Goal: Task Accomplishment & Management: Use online tool/utility

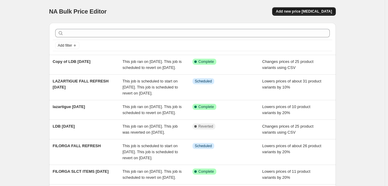
click at [295, 7] on button "Add new price [MEDICAL_DATA]" at bounding box center [303, 11] width 63 height 8
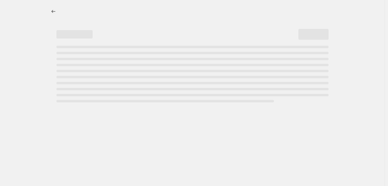
select select "percentage"
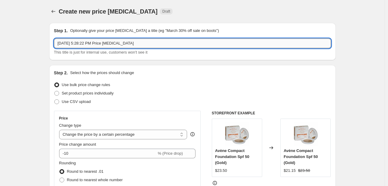
click at [115, 47] on input "[DATE] 5:28:22 PM Price [MEDICAL_DATA]" at bounding box center [192, 44] width 277 height 10
type input ","
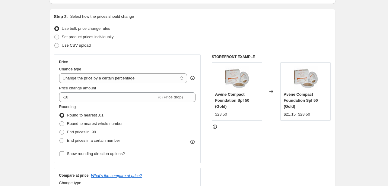
scroll to position [60, 0]
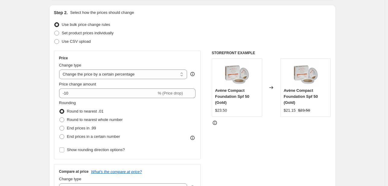
type input "MAYBELLINE SLCT ITEMS OCT"
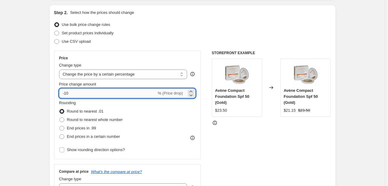
click at [85, 91] on input "-10" at bounding box center [107, 94] width 97 height 10
type input "-15"
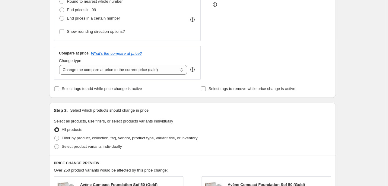
scroll to position [181, 0]
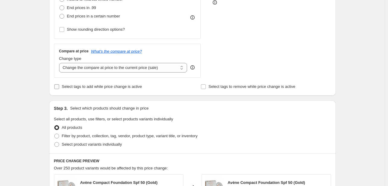
click at [70, 85] on span "Select tags to add while price change is active" at bounding box center [102, 86] width 80 height 5
click at [59, 85] on input "Select tags to add while price change is active" at bounding box center [56, 86] width 5 height 5
checkbox input "true"
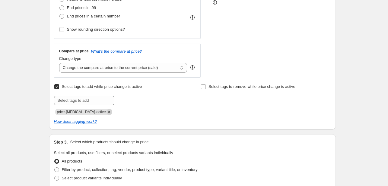
click at [106, 110] on icon "Remove price-change-job-active" at bounding box center [108, 111] width 5 height 5
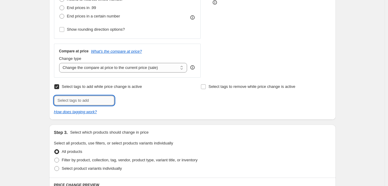
click at [99, 101] on input "text" at bounding box center [84, 101] width 60 height 10
type input "[DATE]"
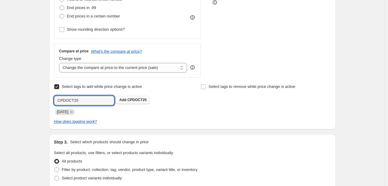
type input "CPDOCT25"
click at [133, 98] on span "CPDOCT25" at bounding box center [136, 100] width 19 height 4
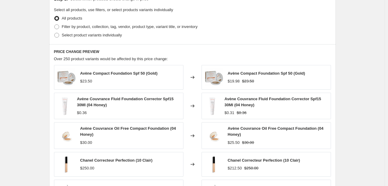
scroll to position [332, 0]
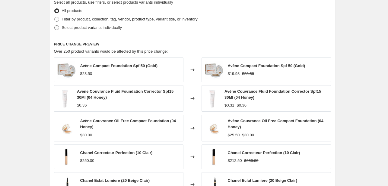
click at [86, 30] on span "Select product variants individually" at bounding box center [92, 28] width 60 height 6
click at [55, 26] on input "Select product variants individually" at bounding box center [54, 25] width 0 height 0
radio input "true"
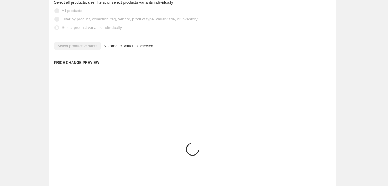
click at [82, 47] on div "Select product variants No product variants selected" at bounding box center [192, 46] width 277 height 8
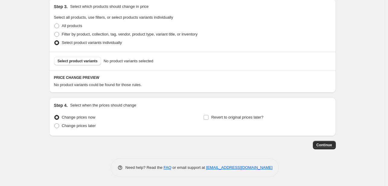
click at [84, 48] on div "Step 3. Select which products should change in price Select all products, use f…" at bounding box center [192, 25] width 287 height 53
click at [88, 59] on span "Select product variants" at bounding box center [78, 61] width 40 height 5
click at [81, 30] on label "Filter by product, collection, tag, vendor, product type, variant title, or inv…" at bounding box center [126, 34] width 144 height 8
click at [55, 32] on input "Filter by product, collection, tag, vendor, product type, variant title, or inv…" at bounding box center [54, 32] width 0 height 0
radio input "true"
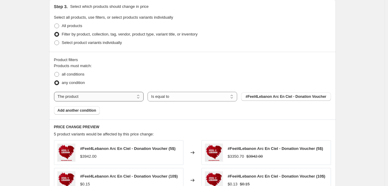
click at [86, 97] on select "The product The product's collection The product's tag The product's vendor The…" at bounding box center [99, 97] width 90 height 10
select select "tag"
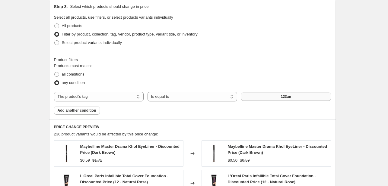
click at [274, 97] on button "123an" at bounding box center [286, 97] width 90 height 8
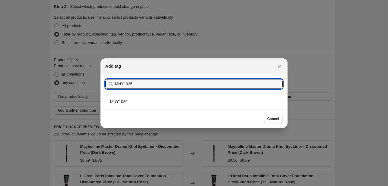
type input "MNY1025"
click at [163, 100] on div "MNY1025" at bounding box center [193, 102] width 187 height 16
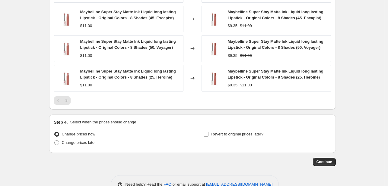
scroll to position [527, 0]
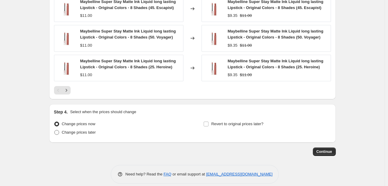
click at [87, 130] on span "Change prices later" at bounding box center [79, 132] width 34 height 5
click at [55, 130] on input "Change prices later" at bounding box center [54, 130] width 0 height 0
radio input "true"
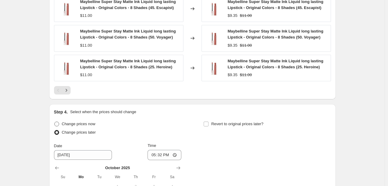
click at [94, 122] on span "Change prices now" at bounding box center [78, 124] width 33 height 5
click at [55, 122] on input "Change prices now" at bounding box center [54, 122] width 0 height 0
radio input "true"
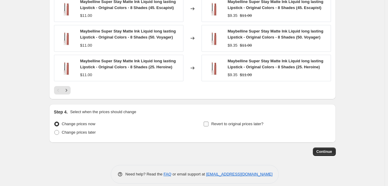
click at [215, 122] on span "Revert to original prices later?" at bounding box center [237, 124] width 52 height 5
click at [208, 122] on input "Revert to original prices later?" at bounding box center [206, 124] width 5 height 5
checkbox input "true"
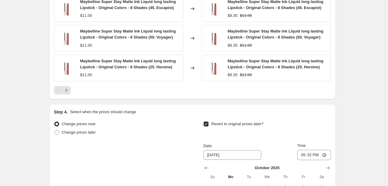
scroll to position [630, 0]
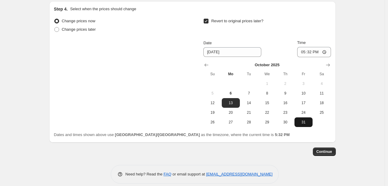
click at [310, 120] on span "31" at bounding box center [303, 122] width 13 height 5
type input "[DATE]"
click at [300, 47] on input "17:32" at bounding box center [314, 52] width 34 height 10
type input "23:55"
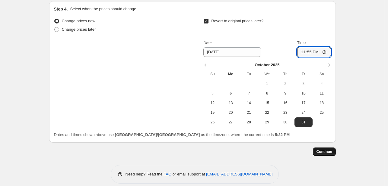
click at [322, 150] on span "Continue" at bounding box center [324, 152] width 16 height 5
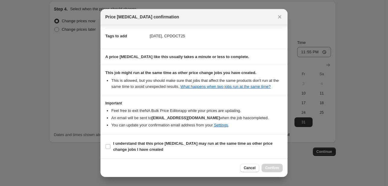
scroll to position [89, 0]
click at [248, 142] on b "I understand that this price [MEDICAL_DATA] may run at the same time as other p…" at bounding box center [192, 146] width 159 height 11
click at [110, 144] on input "I understand that this price [MEDICAL_DATA] may run at the same time as other p…" at bounding box center [108, 146] width 5 height 5
checkbox input "true"
click at [269, 166] on span "Confirm" at bounding box center [272, 168] width 14 height 5
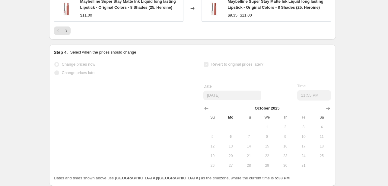
scroll to position [646, 0]
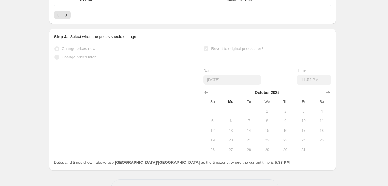
select select "percentage"
select select "tag"
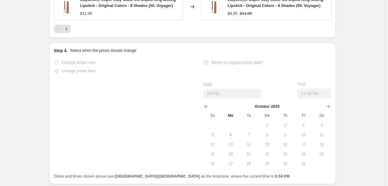
scroll to position [0, 0]
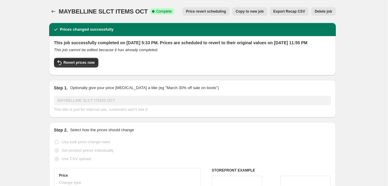
click at [263, 11] on span "Copy to new job" at bounding box center [250, 11] width 28 height 5
select select "percentage"
select select "tag"
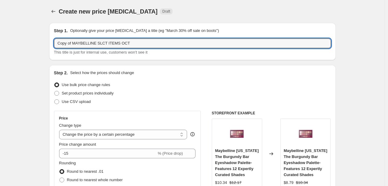
drag, startPoint x: 73, startPoint y: 42, endPoint x: 28, endPoint y: 39, distance: 45.0
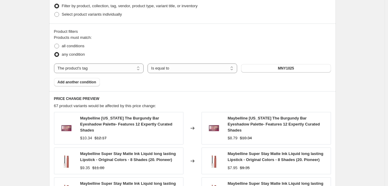
scroll to position [362, 0]
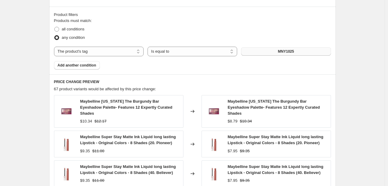
type input "[PERSON_NAME] SLCT ITEMS OCT"
click at [284, 53] on span "MNY1025" at bounding box center [286, 51] width 16 height 5
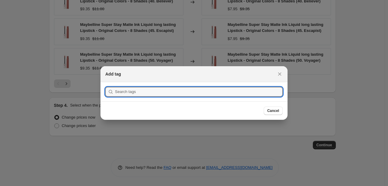
scroll to position [0, 0]
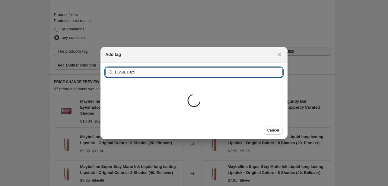
type input "ESSIE1025"
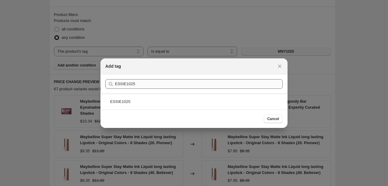
click at [145, 100] on div "ESSIE1025" at bounding box center [193, 102] width 187 height 16
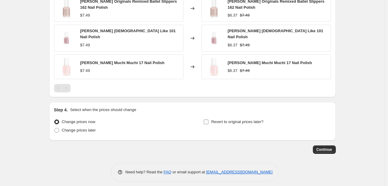
click at [244, 120] on span "Revert to original prices later?" at bounding box center [237, 122] width 52 height 5
click at [208, 120] on input "Revert to original prices later?" at bounding box center [206, 122] width 5 height 5
checkbox input "true"
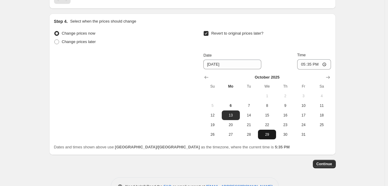
scroll to position [593, 0]
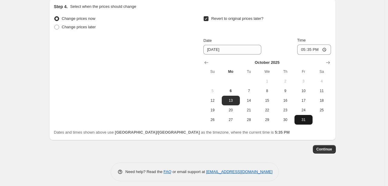
click at [305, 118] on span "31" at bounding box center [303, 120] width 13 height 5
type input "[DATE]"
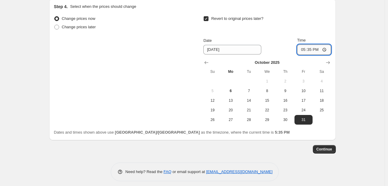
click at [303, 47] on input "17:35" at bounding box center [314, 50] width 34 height 10
type input "23:55"
click at [328, 145] on button "Continue" at bounding box center [324, 149] width 23 height 8
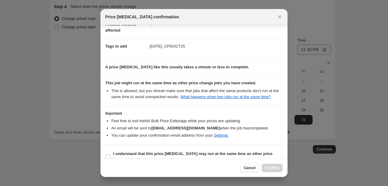
scroll to position [89, 0]
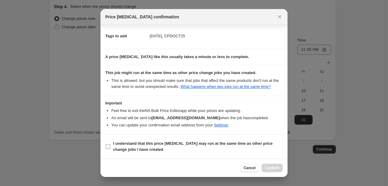
drag, startPoint x: 249, startPoint y: 146, endPoint x: 255, endPoint y: 150, distance: 7.1
click at [249, 146] on b "I understand that this price [MEDICAL_DATA] may run at the same time as other p…" at bounding box center [192, 146] width 159 height 11
click at [110, 146] on input "I understand that this price [MEDICAL_DATA] may run at the same time as other p…" at bounding box center [108, 146] width 5 height 5
checkbox input "true"
click at [271, 166] on span "Confirm" at bounding box center [272, 168] width 14 height 5
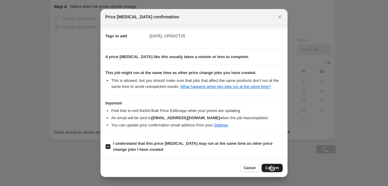
scroll to position [593, 0]
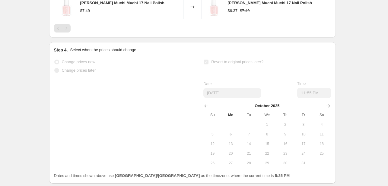
select select "percentage"
select select "tag"
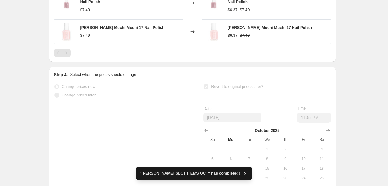
scroll to position [0, 0]
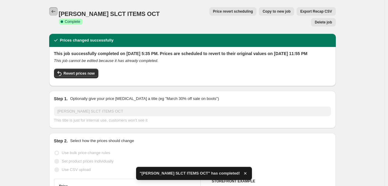
click at [51, 14] on button "Price change jobs" at bounding box center [53, 11] width 8 height 8
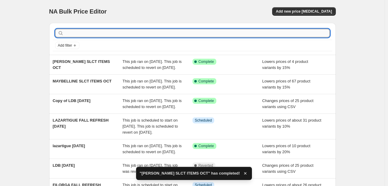
click at [128, 36] on input "text" at bounding box center [197, 33] width 265 height 8
type input "CPD"
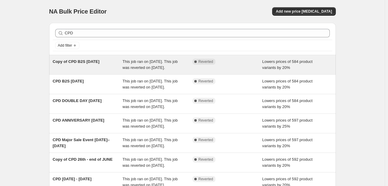
click at [287, 64] on div "Lowers prices of 584 product variants by 20%" at bounding box center [297, 65] width 70 height 12
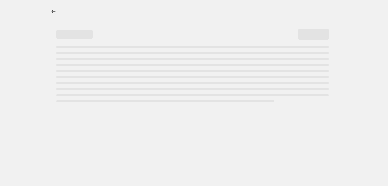
select select "percentage"
select select "tag"
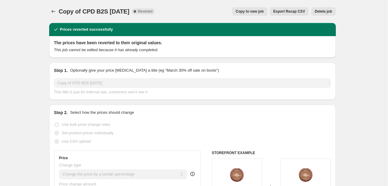
click at [256, 10] on span "Copy to new job" at bounding box center [250, 11] width 28 height 5
select select "percentage"
select select "tag"
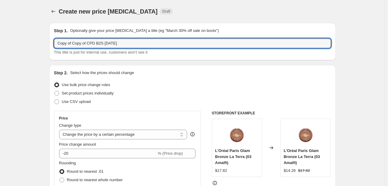
drag, startPoint x: 88, startPoint y: 42, endPoint x: 21, endPoint y: 40, distance: 66.7
type input "CPD FALL REFRESH [DATE]"
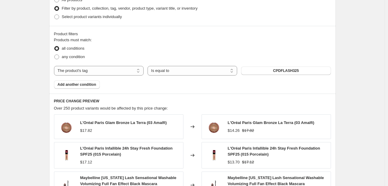
scroll to position [362, 0]
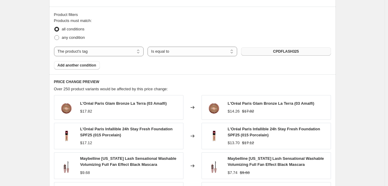
click at [259, 50] on button "CPDFLASH325" at bounding box center [286, 51] width 90 height 8
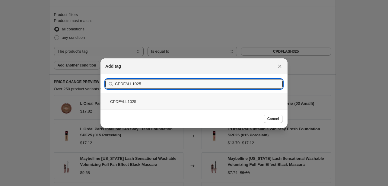
type input "CPDFALL1025"
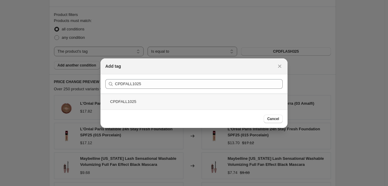
click at [156, 99] on div "CPDFALL1025" at bounding box center [193, 102] width 187 height 16
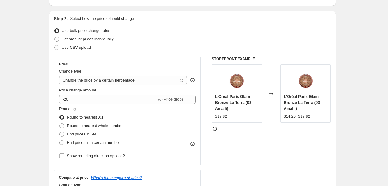
scroll to position [0, 0]
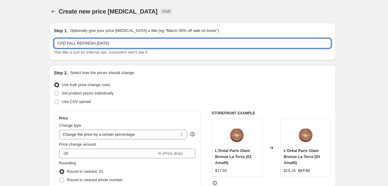
click at [112, 43] on input "CPD FALL REFRESH [DATE]" at bounding box center [192, 44] width 277 height 10
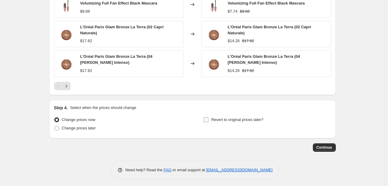
type input "CPD FALL REFRESH [DATE] (EXCLD ITEMS IN SEPRATE DISC)"
click at [225, 121] on label "Revert to original prices later?" at bounding box center [233, 120] width 60 height 8
click at [208, 121] on input "Revert to original prices later?" at bounding box center [206, 120] width 5 height 5
checkbox input "true"
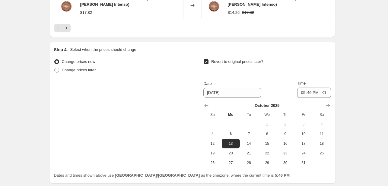
scroll to position [626, 0]
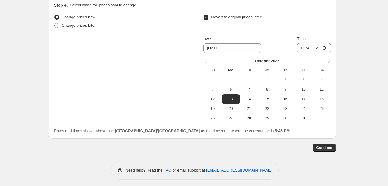
click at [79, 25] on span "Change prices later" at bounding box center [79, 25] width 34 height 5
click at [55, 24] on input "Change prices later" at bounding box center [54, 23] width 0 height 0
radio input "true"
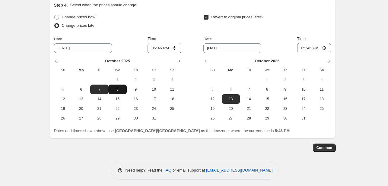
click at [116, 88] on span "8" at bounding box center [117, 89] width 13 height 5
type input "[DATE]"
click at [152, 46] on input "17:46" at bounding box center [164, 48] width 34 height 10
type input "00:00"
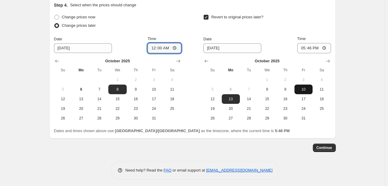
click at [306, 87] on span "10" at bounding box center [303, 89] width 13 height 5
type input "[DATE]"
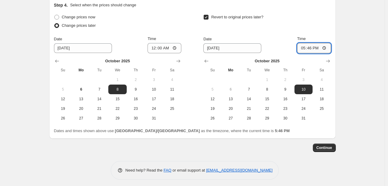
click at [300, 46] on input "17:46" at bounding box center [314, 48] width 34 height 10
type input "23:55"
click at [332, 146] on span "Continue" at bounding box center [324, 148] width 16 height 5
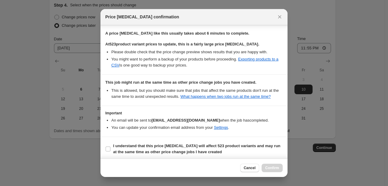
scroll to position [115, 0]
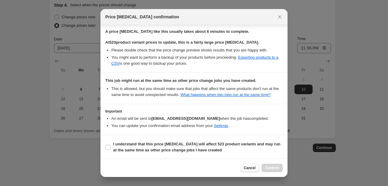
click at [249, 170] on span "Cancel" at bounding box center [250, 168] width 12 height 5
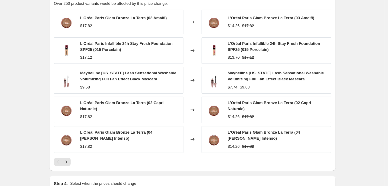
scroll to position [446, 0]
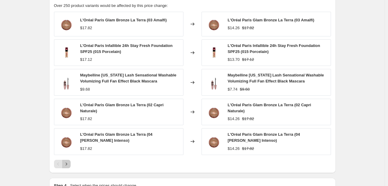
click at [71, 161] on button "Next" at bounding box center [66, 164] width 8 height 8
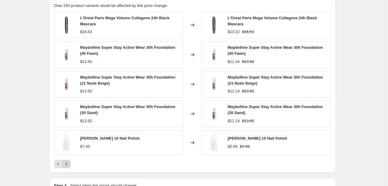
click at [71, 161] on button "Next" at bounding box center [66, 164] width 8 height 8
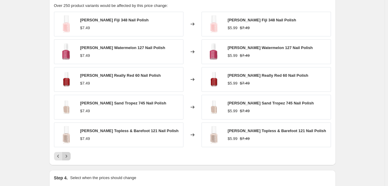
click at [71, 161] on div "PRICE CHANGE PREVIEW Over 250 product variants would be affected by this price …" at bounding box center [192, 78] width 287 height 175
click at [68, 158] on icon "Next" at bounding box center [66, 157] width 6 height 6
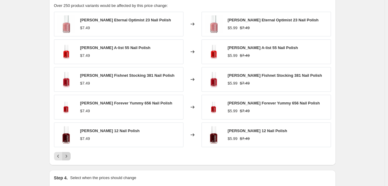
click at [68, 158] on icon "Next" at bounding box center [66, 157] width 6 height 6
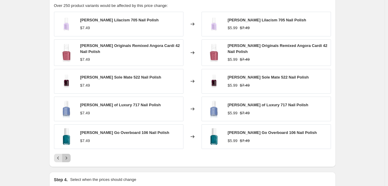
click at [68, 158] on icon "Next" at bounding box center [66, 158] width 6 height 6
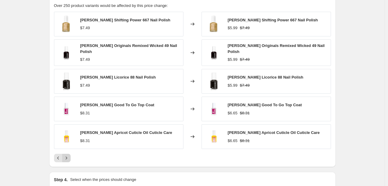
click at [68, 158] on icon "Next" at bounding box center [66, 158] width 6 height 6
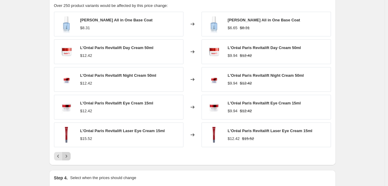
click at [68, 158] on icon "Next" at bounding box center [66, 157] width 6 height 6
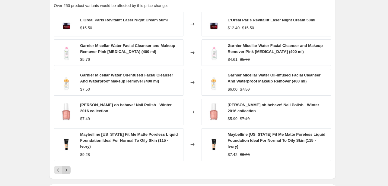
click at [67, 167] on icon "Next" at bounding box center [66, 170] width 6 height 6
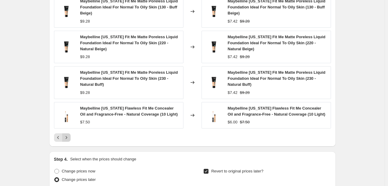
scroll to position [506, 0]
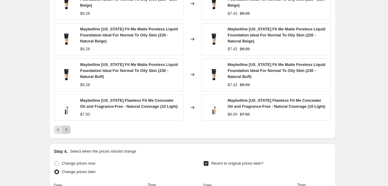
click at [71, 129] on button "Next" at bounding box center [66, 130] width 8 height 8
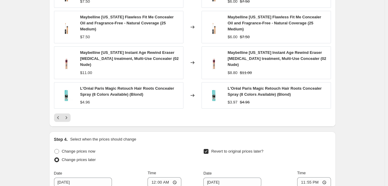
scroll to position [476, 0]
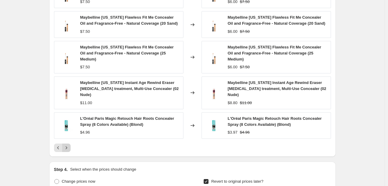
click at [69, 145] on icon "Next" at bounding box center [66, 148] width 6 height 6
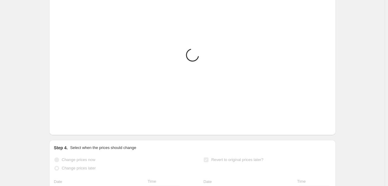
scroll to position [446, 0]
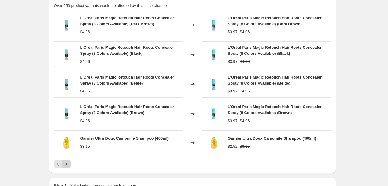
click at [67, 164] on icon "Next" at bounding box center [66, 164] width 6 height 6
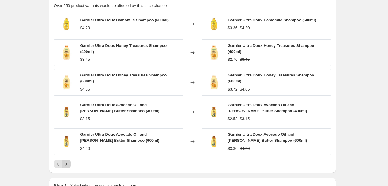
click at [67, 164] on icon "Next" at bounding box center [66, 164] width 6 height 6
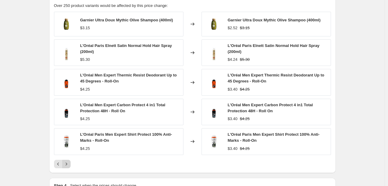
click at [67, 164] on icon "Next" at bounding box center [66, 164] width 6 height 6
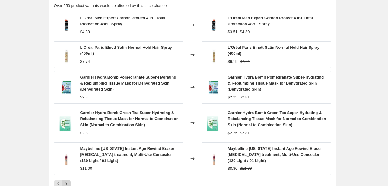
click at [68, 184] on icon "Next" at bounding box center [66, 184] width 6 height 6
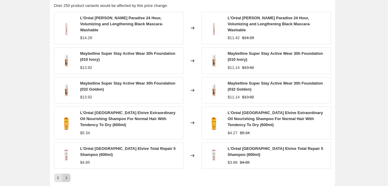
click at [68, 175] on icon "Next" at bounding box center [66, 178] width 6 height 6
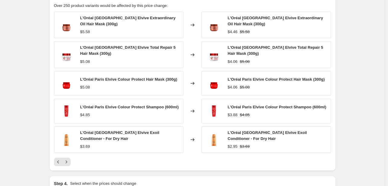
click at [68, 162] on div "PRICE CHANGE PREVIEW Over 250 product variants would be affected by this price …" at bounding box center [192, 81] width 287 height 181
click at [68, 160] on icon "Next" at bounding box center [66, 162] width 6 height 6
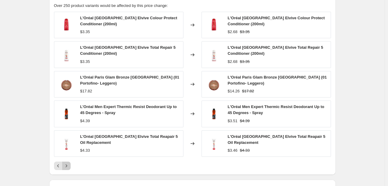
click at [68, 163] on icon "Next" at bounding box center [66, 166] width 6 height 6
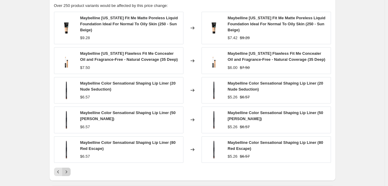
click at [69, 170] on icon "Next" at bounding box center [66, 172] width 6 height 6
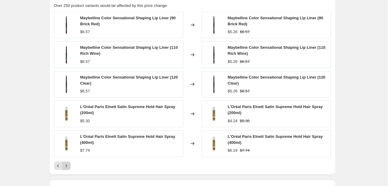
click at [69, 167] on icon "Next" at bounding box center [66, 166] width 6 height 6
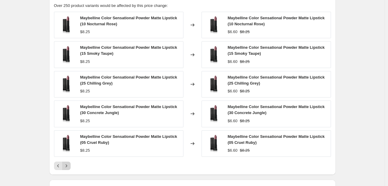
click at [69, 167] on icon "Next" at bounding box center [66, 166] width 6 height 6
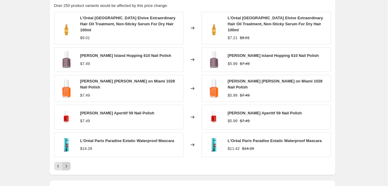
click at [69, 164] on div "PRICE CHANGE PREVIEW Over 250 product variants would be affected by this price …" at bounding box center [192, 83] width 287 height 185
click at [68, 163] on icon "Next" at bounding box center [66, 166] width 6 height 6
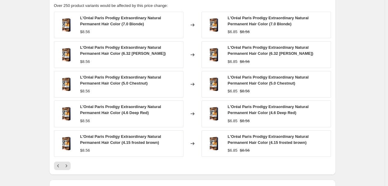
click at [68, 166] on icon "Next" at bounding box center [66, 166] width 6 height 6
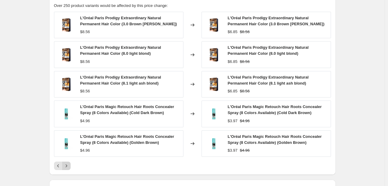
click at [68, 164] on icon "Next" at bounding box center [66, 166] width 6 height 6
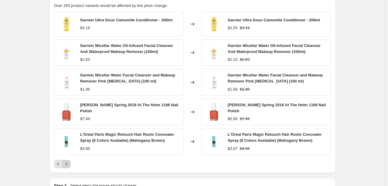
click at [68, 164] on icon "Next" at bounding box center [66, 164] width 6 height 6
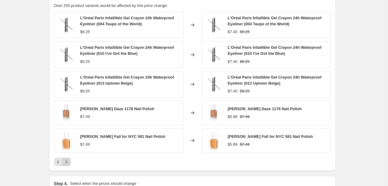
click at [68, 164] on icon "Next" at bounding box center [66, 162] width 6 height 6
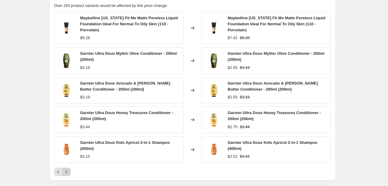
click at [70, 168] on button "Next" at bounding box center [66, 172] width 8 height 8
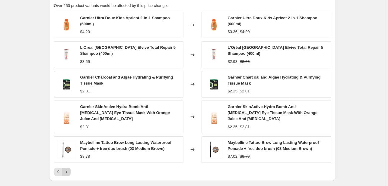
click at [69, 168] on button "Next" at bounding box center [66, 172] width 8 height 8
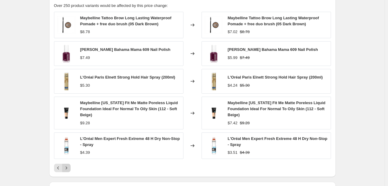
click at [69, 167] on icon "Next" at bounding box center [66, 168] width 6 height 6
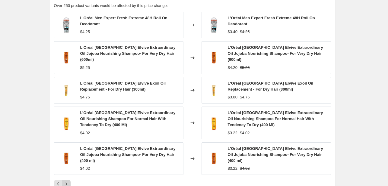
click at [68, 180] on button "Next" at bounding box center [66, 184] width 8 height 8
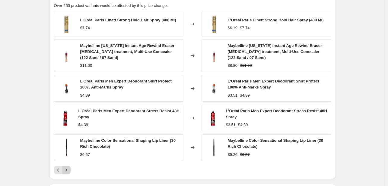
click at [68, 168] on icon "Next" at bounding box center [66, 170] width 6 height 6
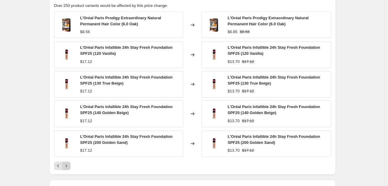
click at [68, 168] on icon "Next" at bounding box center [66, 166] width 6 height 6
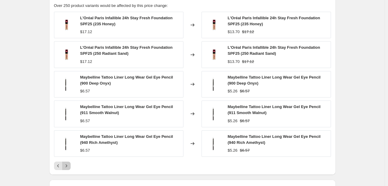
click at [68, 168] on icon "Next" at bounding box center [66, 166] width 6 height 6
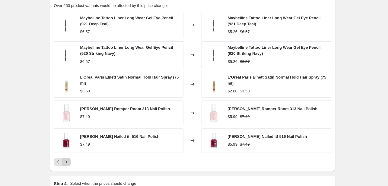
scroll to position [626, 0]
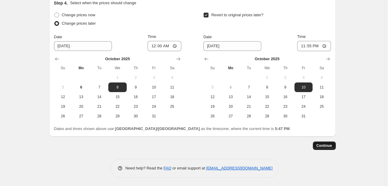
click at [331, 145] on span "Continue" at bounding box center [324, 146] width 16 height 5
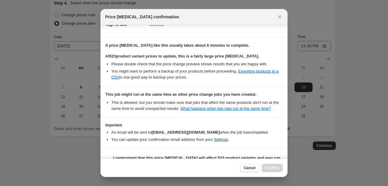
scroll to position [115, 0]
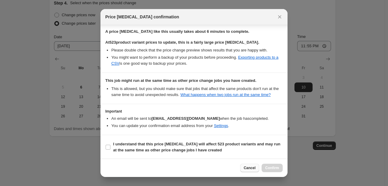
click at [251, 169] on span "Cancel" at bounding box center [250, 168] width 12 height 5
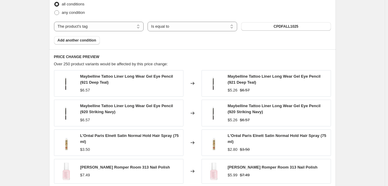
scroll to position [446, 0]
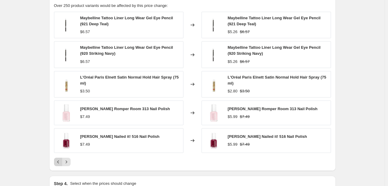
click at [62, 158] on button "Previous" at bounding box center [58, 162] width 8 height 8
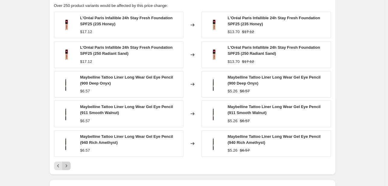
click at [71, 159] on div "L'Oréal Paris Infallible 24h Stay Fresh Foundation SPF25 (235 Honey) $17.12 Cha…" at bounding box center [192, 91] width 277 height 159
click at [71, 166] on button "Next" at bounding box center [66, 166] width 8 height 8
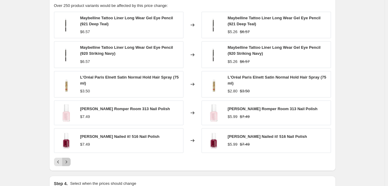
click at [71, 161] on button "Next" at bounding box center [66, 162] width 8 height 8
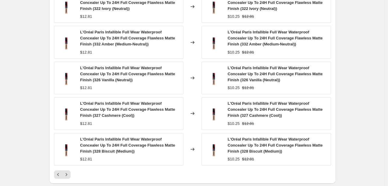
scroll to position [476, 0]
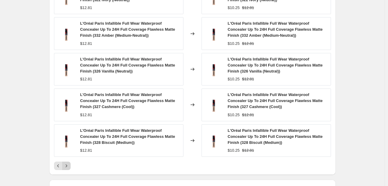
click at [71, 162] on div "Pagination" at bounding box center [66, 166] width 8 height 8
click at [71, 162] on button "Next" at bounding box center [66, 166] width 8 height 8
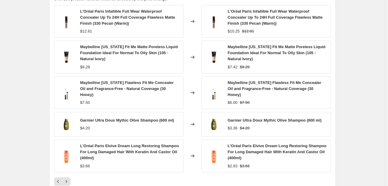
scroll to position [446, 0]
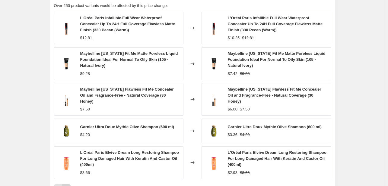
click at [69, 186] on icon "Next" at bounding box center [66, 189] width 6 height 6
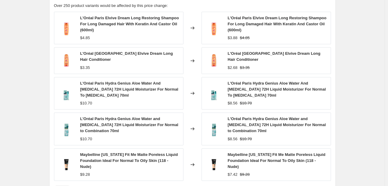
click at [69, 183] on div "L'Oréal Paris Elvive Dream Long Restoring Shampoo For Long Damaged Hair With Ke…" at bounding box center [192, 103] width 277 height 183
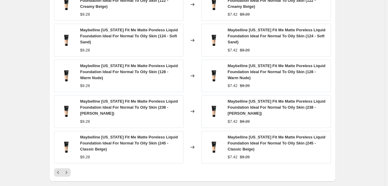
scroll to position [476, 0]
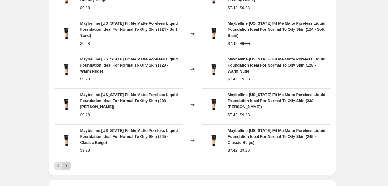
click at [69, 166] on icon "Next" at bounding box center [66, 166] width 6 height 6
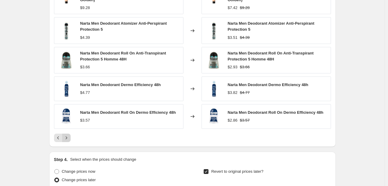
click at [69, 137] on icon "Next" at bounding box center [66, 138] width 6 height 6
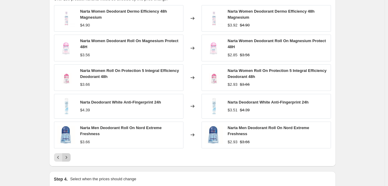
scroll to position [446, 0]
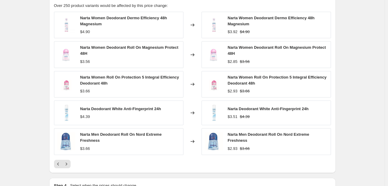
click at [70, 151] on div "Narta Men Deodorant Roll On Nord Extreme Freshness $3.66" at bounding box center [118, 141] width 129 height 27
click at [71, 163] on button "Next" at bounding box center [66, 164] width 8 height 8
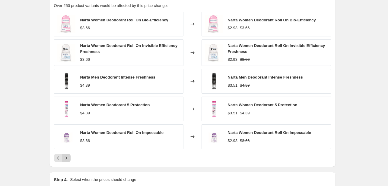
click at [69, 160] on icon "Next" at bounding box center [66, 158] width 6 height 6
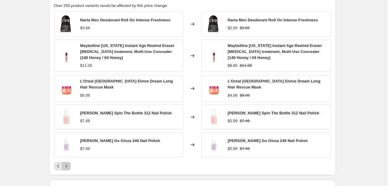
click at [69, 162] on button "Next" at bounding box center [66, 166] width 8 height 8
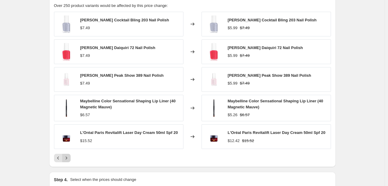
click at [69, 160] on icon "Next" at bounding box center [66, 158] width 6 height 6
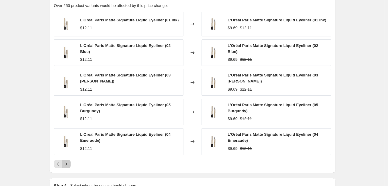
click at [69, 161] on icon "Next" at bounding box center [66, 164] width 6 height 6
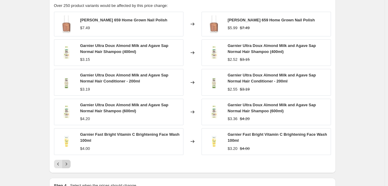
click at [69, 160] on button "Next" at bounding box center [66, 164] width 8 height 8
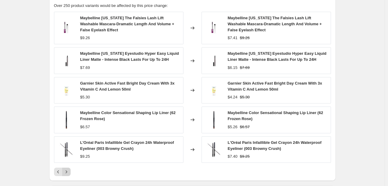
click at [69, 160] on div "L'Oréal Paris Infaillible Gel Crayon 24h Waterproof Eyeliner (003 Browny Crush)…" at bounding box center [118, 150] width 129 height 27
click at [68, 170] on icon "Next" at bounding box center [66, 172] width 6 height 6
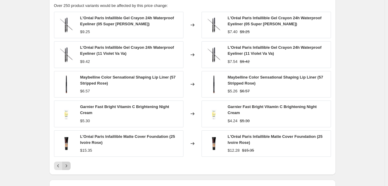
click at [66, 166] on icon "Next" at bounding box center [66, 166] width 6 height 6
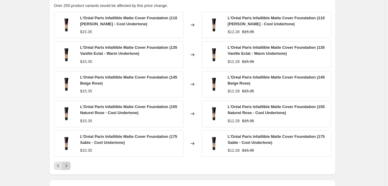
click at [66, 166] on icon "Next" at bounding box center [66, 166] width 6 height 6
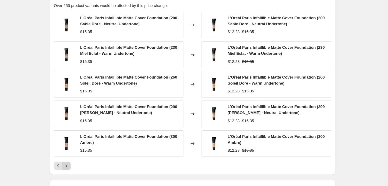
click at [66, 166] on icon "Next" at bounding box center [66, 166] width 6 height 6
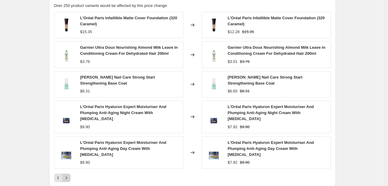
click at [66, 166] on div "L'Oréal Paris Hyaluron Expert Moisturiser And Plumping Anti-Aging Day Cream Wit…" at bounding box center [118, 153] width 129 height 33
click at [68, 171] on div "L'Oréal Paris Infaillible Matte Cover Foundation (320 Caramel) $15.35 Changed t…" at bounding box center [192, 97] width 277 height 171
click at [69, 174] on button "Next" at bounding box center [66, 178] width 8 height 8
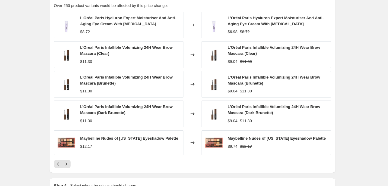
click at [68, 172] on div "PRICE CHANGE PREVIEW Over 250 product variants would be affected by this price …" at bounding box center [192, 82] width 287 height 182
click at [68, 165] on icon "Next" at bounding box center [66, 164] width 6 height 6
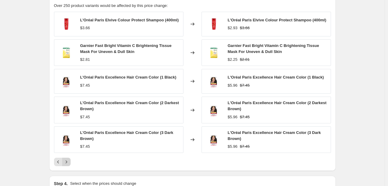
click at [68, 165] on button "Next" at bounding box center [66, 162] width 8 height 8
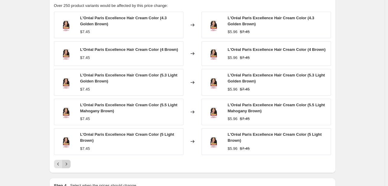
click at [68, 165] on icon "Next" at bounding box center [66, 164] width 6 height 6
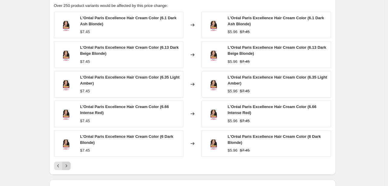
click at [68, 165] on icon "Next" at bounding box center [66, 166] width 6 height 6
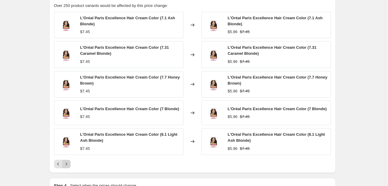
click at [68, 165] on icon "Next" at bounding box center [66, 164] width 6 height 6
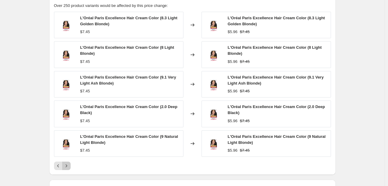
click at [68, 165] on icon "Next" at bounding box center [66, 166] width 6 height 6
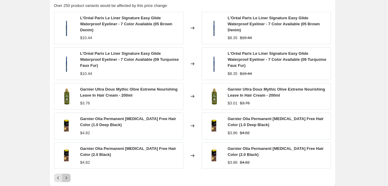
click at [68, 175] on icon "Next" at bounding box center [66, 178] width 6 height 6
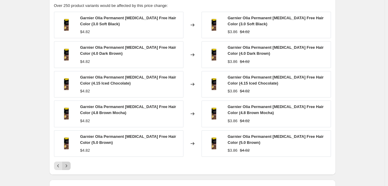
click at [68, 165] on icon "Next" at bounding box center [66, 166] width 6 height 6
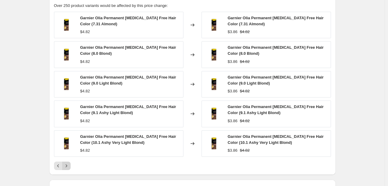
click at [68, 165] on icon "Next" at bounding box center [66, 166] width 6 height 6
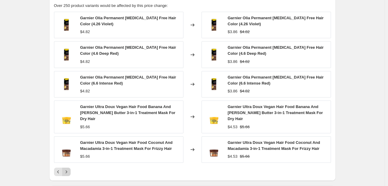
click at [68, 169] on icon "Next" at bounding box center [66, 172] width 6 height 6
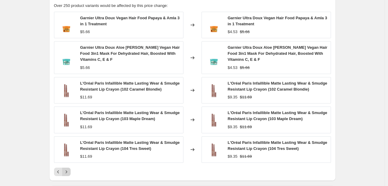
click at [68, 165] on div "Garnier Ultra Doux Vegan Hair Food Papaya & Amla 3 in 1 Treatment $5.66 Changed…" at bounding box center [192, 94] width 277 height 165
click at [69, 170] on icon "Next" at bounding box center [66, 172] width 6 height 6
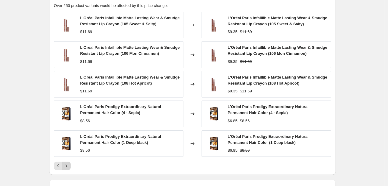
click at [69, 170] on button "Next" at bounding box center [66, 166] width 8 height 8
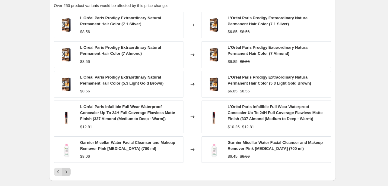
click at [69, 169] on icon "Next" at bounding box center [66, 172] width 6 height 6
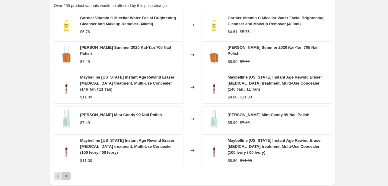
click at [69, 173] on icon "Next" at bounding box center [66, 176] width 6 height 6
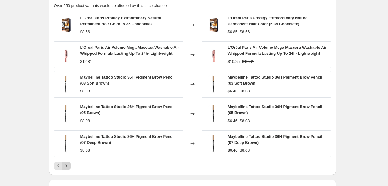
click at [69, 165] on icon "Next" at bounding box center [66, 166] width 6 height 6
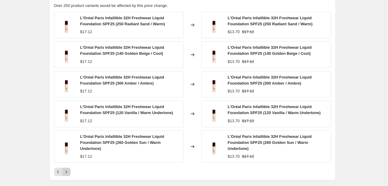
click at [70, 165] on div "L'Oréal Paris Infaillible 32H Freshwear Liquid Foundation SPF25 (250 Radiant Sa…" at bounding box center [192, 94] width 277 height 165
click at [69, 171] on icon "Next" at bounding box center [66, 172] width 6 height 6
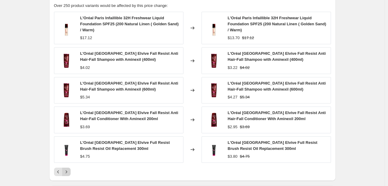
click at [64, 175] on button "Next" at bounding box center [66, 172] width 8 height 8
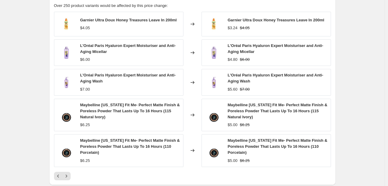
click at [69, 169] on div "Garnier Ultra Doux Honey Treasures Leave In 200ml $4.05 Changed to Garnier Ultr…" at bounding box center [192, 96] width 277 height 169
click at [71, 176] on button "Next" at bounding box center [66, 176] width 8 height 8
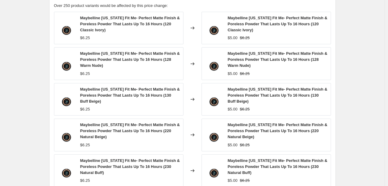
scroll to position [506, 0]
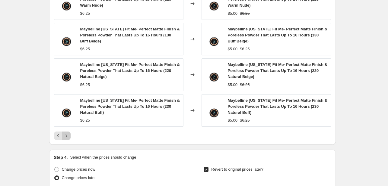
click at [71, 137] on button "Next" at bounding box center [66, 136] width 8 height 8
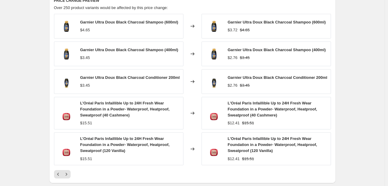
scroll to position [476, 0]
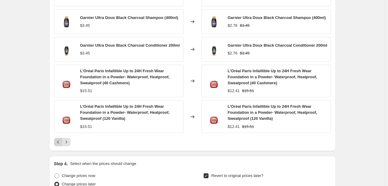
click at [62, 144] on button "Previous" at bounding box center [58, 142] width 8 height 8
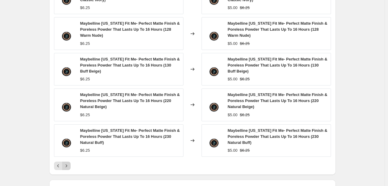
click at [68, 167] on icon "Next" at bounding box center [66, 166] width 6 height 6
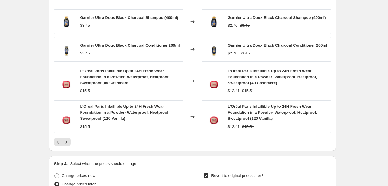
click at [68, 136] on div "Garnier Ultra Doux Black Charcoal Shampoo (600ml) $4.65 Changed to Garnier Ultr…" at bounding box center [192, 64] width 277 height 165
click at [69, 143] on icon "Next" at bounding box center [66, 142] width 6 height 6
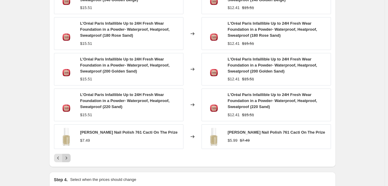
click at [71, 159] on div at bounding box center [192, 158] width 277 height 8
click at [71, 159] on button "Next" at bounding box center [66, 158] width 8 height 8
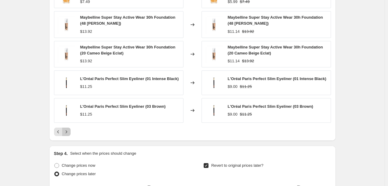
click at [67, 131] on icon "Next" at bounding box center [66, 132] width 2 height 3
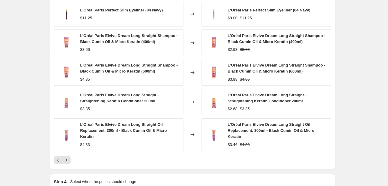
scroll to position [446, 0]
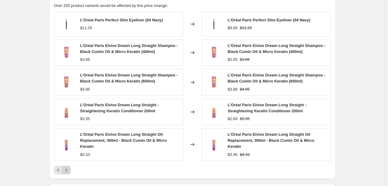
click at [68, 170] on icon "Next" at bounding box center [66, 170] width 6 height 6
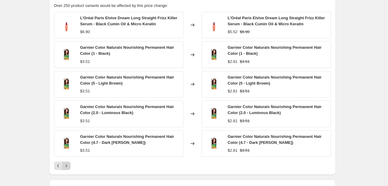
click at [68, 168] on icon "Next" at bounding box center [66, 166] width 6 height 6
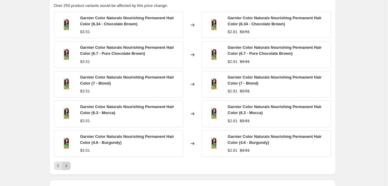
click at [68, 168] on icon "Next" at bounding box center [66, 166] width 6 height 6
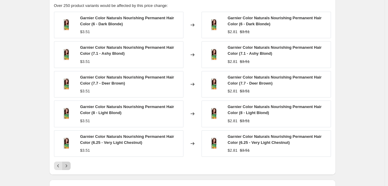
click at [68, 168] on icon "Next" at bounding box center [66, 166] width 6 height 6
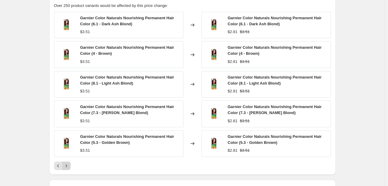
click at [68, 168] on icon "Next" at bounding box center [66, 166] width 6 height 6
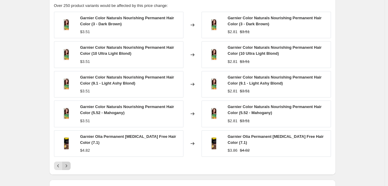
click at [68, 168] on icon "Next" at bounding box center [66, 166] width 6 height 6
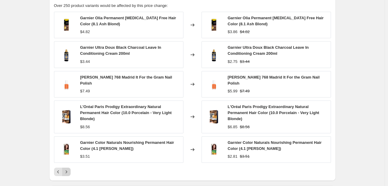
click at [68, 169] on icon "Next" at bounding box center [66, 172] width 6 height 6
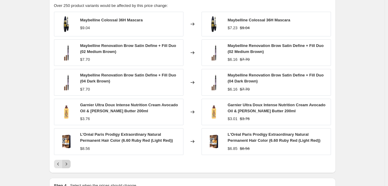
click at [68, 168] on div "PRICE CHANGE PREVIEW Over 250 product variants would be affected by this price …" at bounding box center [192, 82] width 287 height 182
click at [69, 165] on icon "Next" at bounding box center [66, 164] width 6 height 6
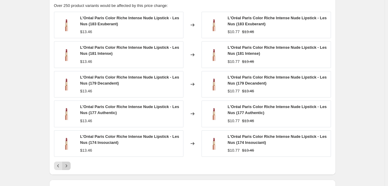
click at [69, 165] on icon "Next" at bounding box center [66, 166] width 6 height 6
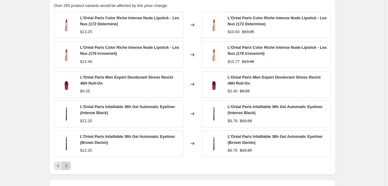
click at [69, 165] on icon "Next" at bounding box center [66, 166] width 6 height 6
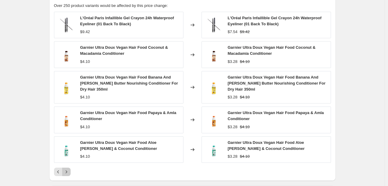
click at [69, 169] on icon "Next" at bounding box center [66, 172] width 6 height 6
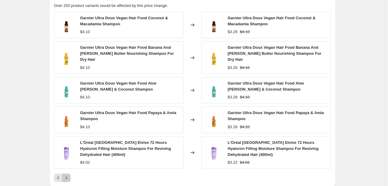
click at [69, 175] on icon "Next" at bounding box center [66, 178] width 6 height 6
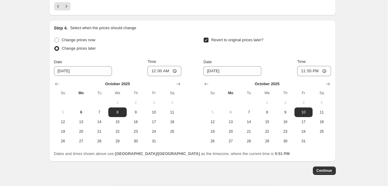
scroll to position [642, 0]
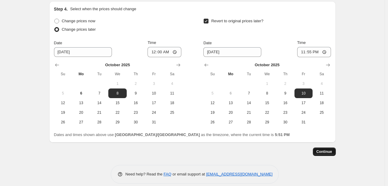
click at [326, 150] on span "Continue" at bounding box center [324, 152] width 16 height 5
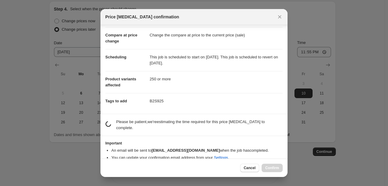
scroll to position [28, 0]
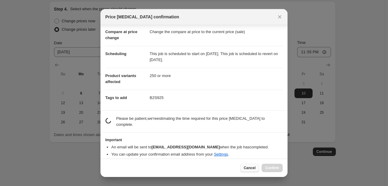
click at [252, 165] on button "Cancel" at bounding box center [249, 168] width 19 height 8
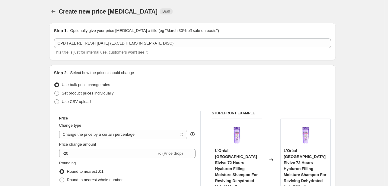
scroll to position [642, 0]
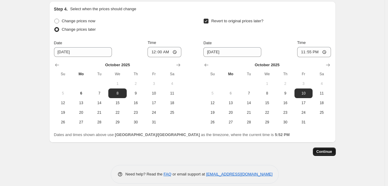
click at [315, 148] on button "Continue" at bounding box center [324, 152] width 23 height 8
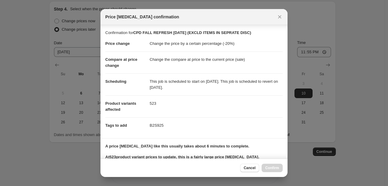
scroll to position [115, 0]
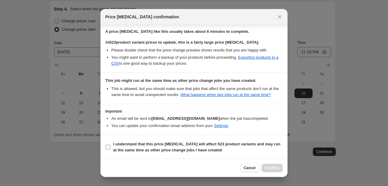
click at [148, 144] on b "I understand that this price [MEDICAL_DATA] will affect 523 product variants an…" at bounding box center [196, 147] width 167 height 11
click at [110, 145] on input "I understand that this price [MEDICAL_DATA] will affect 523 product variants an…" at bounding box center [108, 147] width 5 height 5
checkbox input "true"
click at [271, 172] on button "Confirm" at bounding box center [272, 168] width 21 height 8
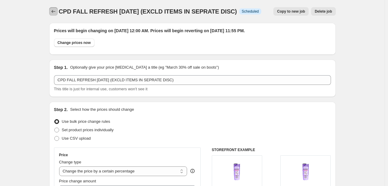
click at [53, 14] on button "Price change jobs" at bounding box center [53, 11] width 8 height 8
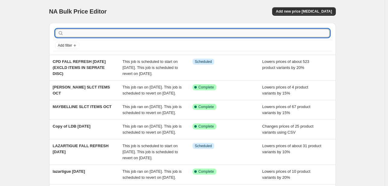
click at [114, 36] on input "text" at bounding box center [197, 33] width 265 height 8
type input "MIELLE"
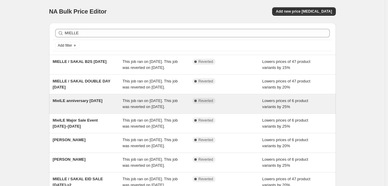
click at [287, 110] on div "Lowers prices of 6 product variants by 25%" at bounding box center [297, 104] width 70 height 12
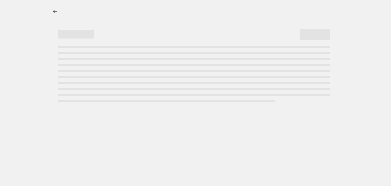
select select "percentage"
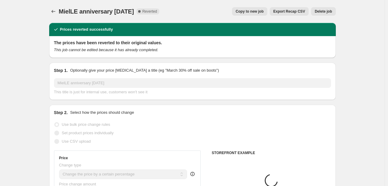
click at [245, 9] on span "Copy to new job" at bounding box center [250, 11] width 28 height 5
select select "percentage"
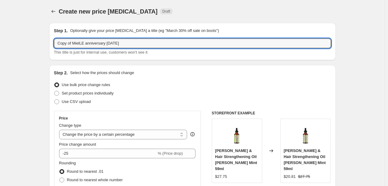
drag, startPoint x: 74, startPoint y: 43, endPoint x: 26, endPoint y: 40, distance: 48.0
drag, startPoint x: 71, startPoint y: 44, endPoint x: 188, endPoint y: 44, distance: 117.0
click at [188, 44] on input "MielLE anniversary [DATE]" at bounding box center [192, 44] width 277 height 10
type input "MielLE FALL REFRESH OCT"
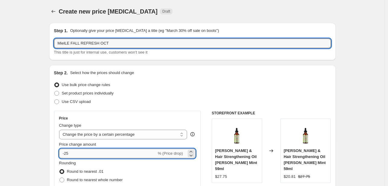
click at [74, 149] on input "-25" at bounding box center [107, 154] width 97 height 10
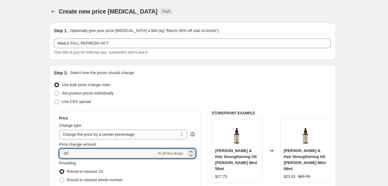
type input "-20"
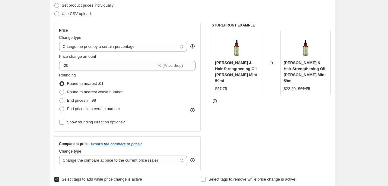
scroll to position [121, 0]
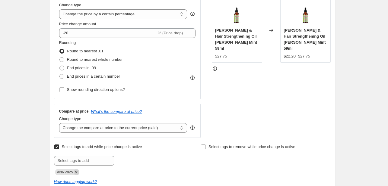
click at [75, 175] on icon "Remove ANNV825" at bounding box center [76, 172] width 5 height 5
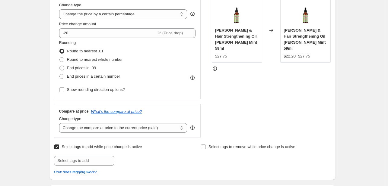
click at [83, 166] on div "Select tags to add while price change is active Submit Select tags to remove wh…" at bounding box center [192, 159] width 277 height 33
click at [90, 157] on input "text" at bounding box center [84, 161] width 60 height 10
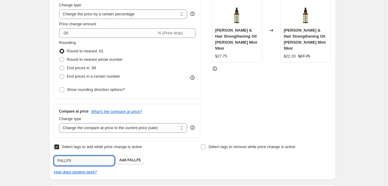
type input "FALLF5"
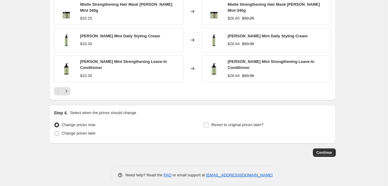
scroll to position [474, 0]
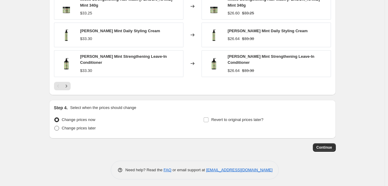
click at [89, 126] on span "Change prices later" at bounding box center [79, 128] width 34 height 5
click at [55, 126] on input "Change prices later" at bounding box center [54, 126] width 0 height 0
radio input "true"
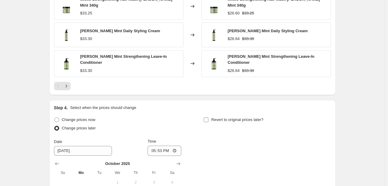
drag, startPoint x: 220, startPoint y: 121, endPoint x: 224, endPoint y: 120, distance: 4.1
click at [220, 121] on label "Revert to original prices later?" at bounding box center [233, 120] width 60 height 8
click at [208, 121] on input "Revert to original prices later?" at bounding box center [206, 120] width 5 height 5
checkbox input "true"
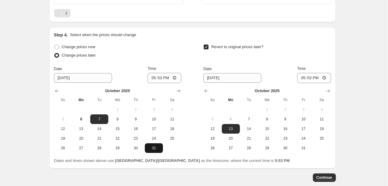
scroll to position [565, 0]
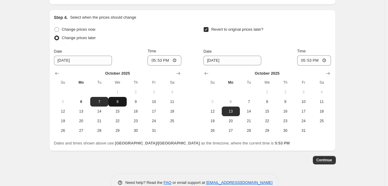
click at [124, 100] on span "8" at bounding box center [117, 102] width 13 height 5
type input "[DATE]"
click at [147, 66] on div "[DATE] Su Mo Tu We Th Fr Sa 1 2 3 4 5 6 7 8 9 10 11 12 13 14 15 16 17 18 19 20 …" at bounding box center [115, 101] width 132 height 70
click at [153, 57] on input "17:53" at bounding box center [164, 60] width 34 height 10
type input "00:00"
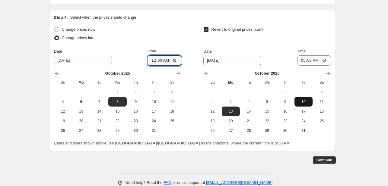
click at [303, 97] on button "10" at bounding box center [303, 102] width 18 height 10
type input "[DATE]"
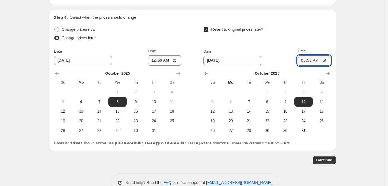
click at [304, 55] on input "17:53" at bounding box center [314, 60] width 34 height 10
type input "23:55"
click at [325, 158] on span "Continue" at bounding box center [324, 160] width 16 height 5
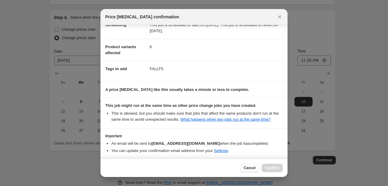
scroll to position [82, 0]
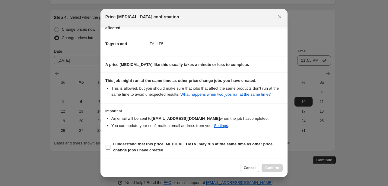
click at [252, 144] on b "I understand that this price [MEDICAL_DATA] may run at the same time as other p…" at bounding box center [192, 147] width 159 height 11
click at [110, 145] on input "I understand that this price [MEDICAL_DATA] may run at the same time as other p…" at bounding box center [108, 147] width 5 height 5
checkbox input "true"
click at [267, 164] on div "Cancel Confirm" at bounding box center [193, 168] width 187 height 18
click at [269, 166] on span "Confirm" at bounding box center [272, 168] width 14 height 5
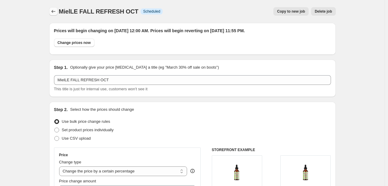
click at [58, 11] on button "Price change jobs" at bounding box center [53, 11] width 8 height 8
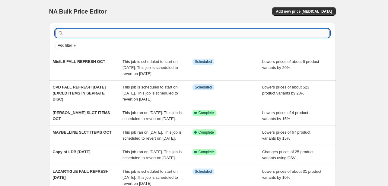
click at [291, 33] on input "text" at bounding box center [197, 33] width 265 height 8
type input "COLLISTAR"
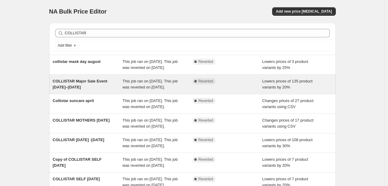
click at [124, 90] on div "This job ran on [DATE]. This job was reverted on [DATE]." at bounding box center [157, 84] width 70 height 12
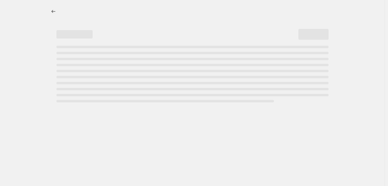
select select "percentage"
select select "tag"
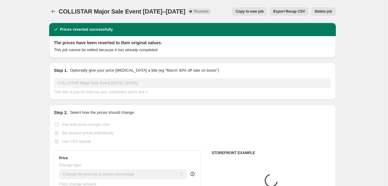
click at [258, 11] on span "Copy to new job" at bounding box center [250, 11] width 28 height 5
select select "percentage"
select select "tag"
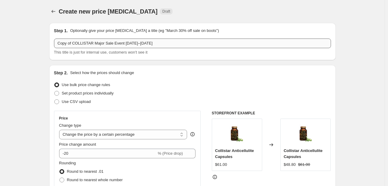
click at [63, 41] on input "Copy of COLLISTAR Major Sale Event [DATE]–[DATE]" at bounding box center [192, 44] width 277 height 10
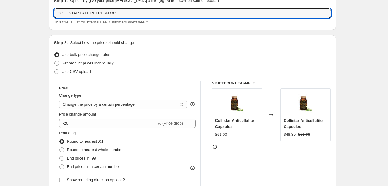
type input "COLLISTAR FALL REFRESH OCT"
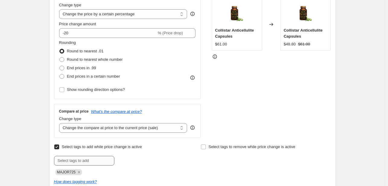
scroll to position [151, 0]
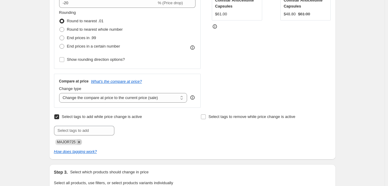
drag, startPoint x: 77, startPoint y: 146, endPoint x: 81, endPoint y: 143, distance: 5.1
click at [77, 146] on div "Select tags to add while price change is active Submit MAJOR725 Select tags to …" at bounding box center [192, 134] width 277 height 42
click at [81, 143] on icon "Remove MAJOR725" at bounding box center [78, 142] width 5 height 5
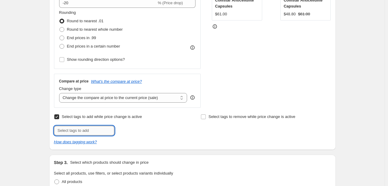
click at [82, 129] on input "text" at bounding box center [84, 131] width 60 height 10
type input "FALLF5"
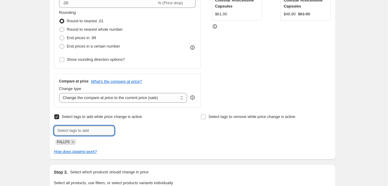
scroll to position [302, 0]
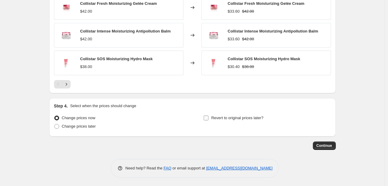
click at [211, 119] on label "Revert to original prices later?" at bounding box center [233, 118] width 60 height 8
click at [208, 119] on input "Revert to original prices later?" at bounding box center [206, 118] width 5 height 5
checkbox input "true"
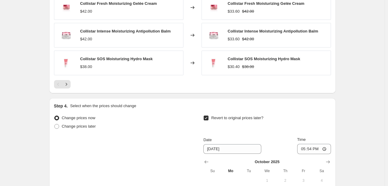
scroll to position [621, 0]
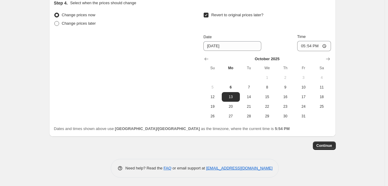
click at [84, 21] on span "Change prices later" at bounding box center [79, 23] width 34 height 5
click at [55, 21] on input "Change prices later" at bounding box center [54, 21] width 0 height 0
radio input "true"
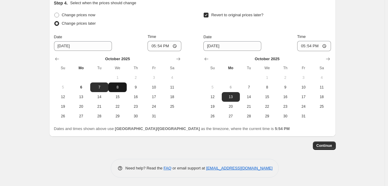
click at [121, 83] on button "8" at bounding box center [117, 88] width 18 height 10
type input "[DATE]"
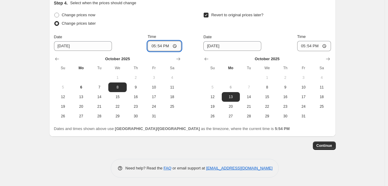
drag, startPoint x: 164, startPoint y: 41, endPoint x: 157, endPoint y: 44, distance: 7.9
click at [164, 41] on input "17:54" at bounding box center [164, 46] width 34 height 10
click at [152, 43] on input "17:54" at bounding box center [164, 46] width 34 height 10
type input "00:00"
click at [305, 84] on button "10" at bounding box center [303, 88] width 18 height 10
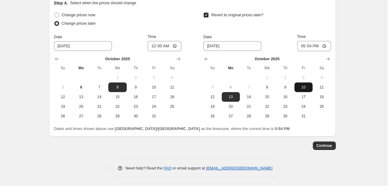
type input "[DATE]"
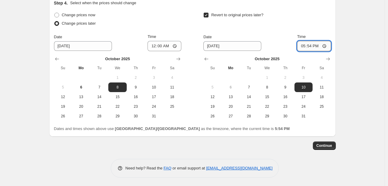
click at [303, 48] on input "17:54" at bounding box center [314, 46] width 34 height 10
type input "23:55"
click at [323, 147] on span "Continue" at bounding box center [324, 146] width 16 height 5
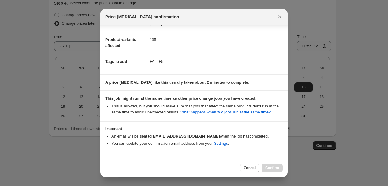
scroll to position [82, 0]
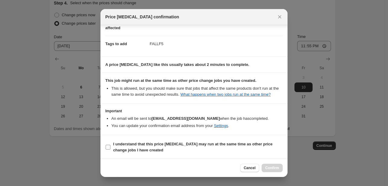
click at [241, 144] on b "I understand that this price [MEDICAL_DATA] may run at the same time as other p…" at bounding box center [192, 147] width 159 height 11
click at [110, 145] on input "I understand that this price [MEDICAL_DATA] may run at the same time as other p…" at bounding box center [108, 147] width 5 height 5
checkbox input "true"
click at [275, 172] on button "Confirm" at bounding box center [272, 168] width 21 height 8
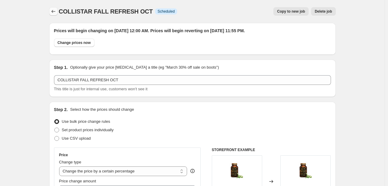
click at [58, 14] on button "Price change jobs" at bounding box center [53, 11] width 8 height 8
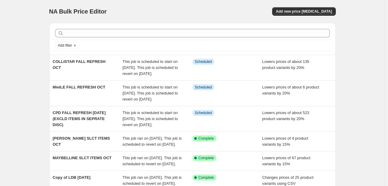
click at [340, 21] on div "NA Bulk Price Editor. This page is ready NA Bulk Price Editor Add new price [ME…" at bounding box center [192, 170] width 301 height 341
click at [328, 14] on span "Add new price [MEDICAL_DATA]" at bounding box center [304, 11] width 56 height 5
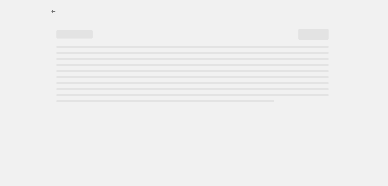
select select "percentage"
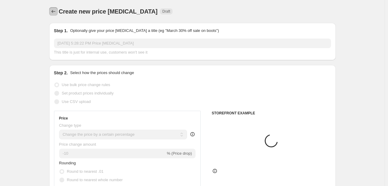
click at [54, 8] on button "Price change jobs" at bounding box center [53, 11] width 8 height 8
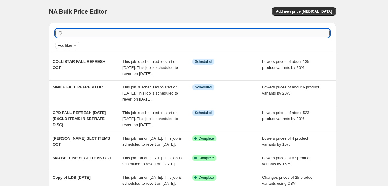
click at [95, 30] on input "text" at bounding box center [197, 33] width 265 height 8
type input "THANK YOU"
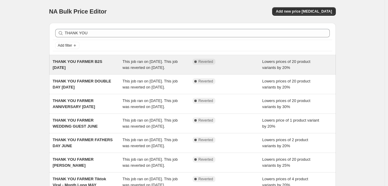
click at [156, 67] on span "This job ran on [DATE]. This job was reverted on [DATE]." at bounding box center [149, 64] width 55 height 11
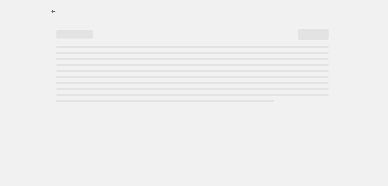
select select "percentage"
select select "tag"
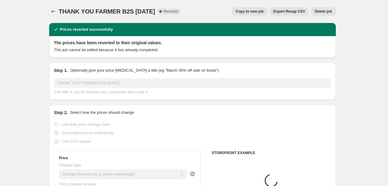
click at [245, 11] on span "Copy to new job" at bounding box center [250, 11] width 28 height 5
select select "percentage"
select select "tag"
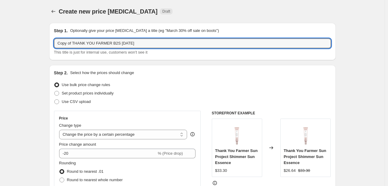
drag, startPoint x: 73, startPoint y: 41, endPoint x: 17, endPoint y: 39, distance: 55.8
type input "THANK YOU FARMER FALL REFRESH OCT"
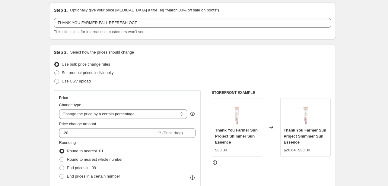
scroll to position [30, 0]
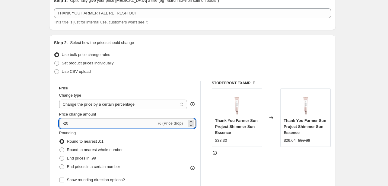
click at [70, 125] on input "-20" at bounding box center [107, 124] width 97 height 10
click at [67, 122] on input "-20" at bounding box center [107, 124] width 97 height 10
type input "-30"
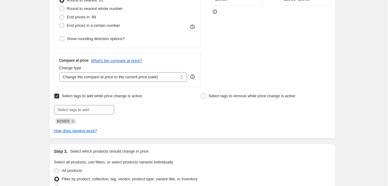
scroll to position [181, 0]
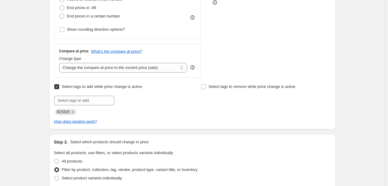
click at [75, 112] on icon "Remove B2S925" at bounding box center [72, 111] width 5 height 5
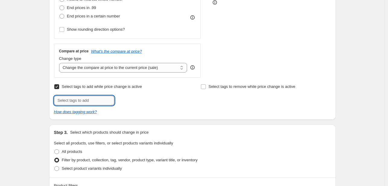
click at [80, 99] on input "text" at bounding box center [84, 101] width 60 height 10
type input "FALLF5"
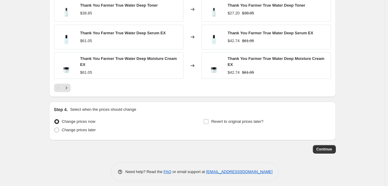
scroll to position [490, 0]
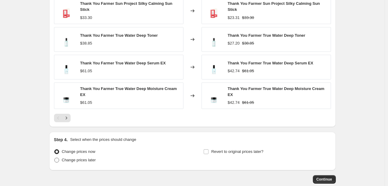
click at [90, 158] on span "Change prices later" at bounding box center [79, 160] width 34 height 5
click at [55, 158] on input "Change prices later" at bounding box center [54, 158] width 0 height 0
radio input "true"
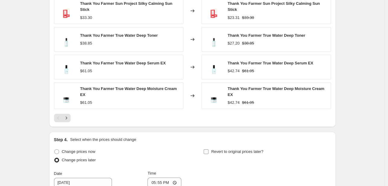
click at [253, 150] on span "Revert to original prices later?" at bounding box center [237, 152] width 52 height 5
click at [208, 150] on input "Revert to original prices later?" at bounding box center [206, 152] width 5 height 5
checkbox input "true"
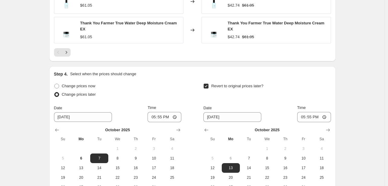
scroll to position [623, 0]
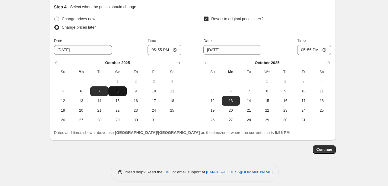
click at [112, 89] on span "8" at bounding box center [117, 91] width 13 height 5
type input "[DATE]"
click at [156, 55] on div "[DATE] Su Mo Tu We Th Fr Sa 1 2 3 4 5 6 7 8 9 10 11 12 13 14 15 16 17 18 19 20 …" at bounding box center [115, 90] width 132 height 70
click at [158, 45] on input "17:55" at bounding box center [164, 50] width 34 height 10
type input "00:00"
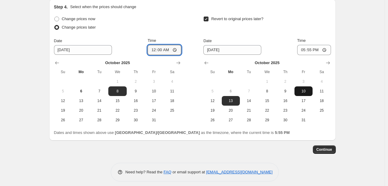
click at [304, 89] on span "10" at bounding box center [303, 91] width 13 height 5
type input "[DATE]"
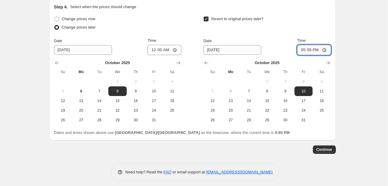
click at [305, 45] on input "17:55" at bounding box center [314, 50] width 34 height 10
type input "23:55"
click at [325, 147] on span "Continue" at bounding box center [324, 149] width 16 height 5
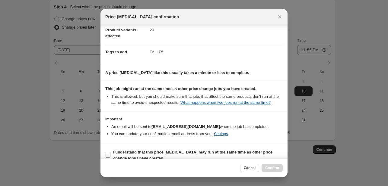
scroll to position [82, 0]
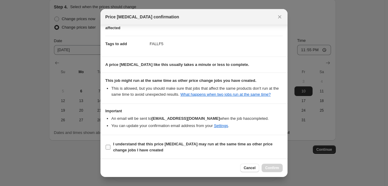
click at [246, 144] on b "I understand that this price [MEDICAL_DATA] may run at the same time as other p…" at bounding box center [192, 147] width 159 height 11
click at [110, 145] on input "I understand that this price [MEDICAL_DATA] may run at the same time as other p…" at bounding box center [108, 147] width 5 height 5
checkbox input "true"
click at [266, 167] on span "Confirm" at bounding box center [272, 168] width 14 height 5
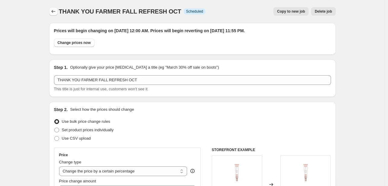
click at [56, 13] on icon "Price change jobs" at bounding box center [53, 11] width 6 height 6
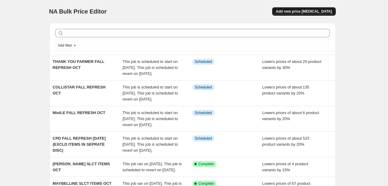
click at [293, 14] on button "Add new price [MEDICAL_DATA]" at bounding box center [303, 11] width 63 height 8
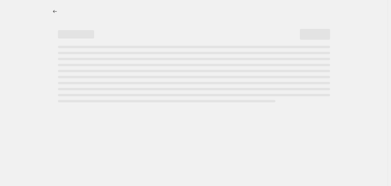
select select "percentage"
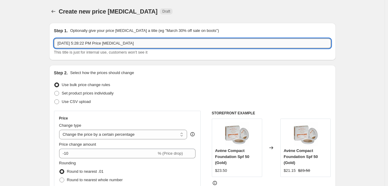
click at [110, 44] on input "[DATE] 5:28:22 PM Price [MEDICAL_DATA]" at bounding box center [192, 44] width 277 height 10
paste input "Obsidian & Glass range"
type input "[PERSON_NAME] Obsidian & Glass range FALL REFRESH OCT"
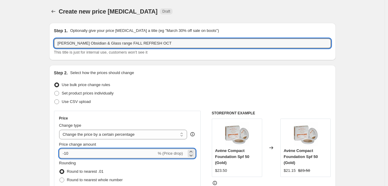
click at [76, 156] on input "-10" at bounding box center [107, 154] width 97 height 10
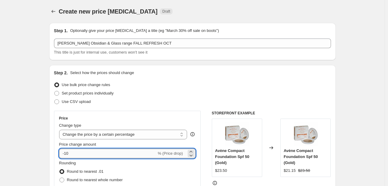
type input "-1"
type input "-25"
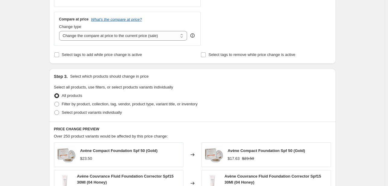
scroll to position [211, 0]
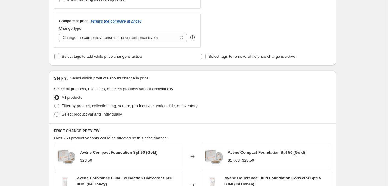
click at [84, 59] on span "Select tags to add while price change is active" at bounding box center [102, 56] width 80 height 5
click at [59, 59] on input "Select tags to add while price change is active" at bounding box center [56, 56] width 5 height 5
checkbox input "true"
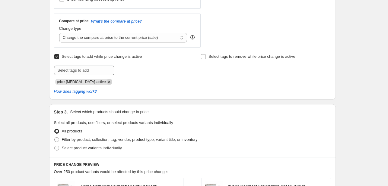
click at [106, 82] on icon "Remove price-change-job-active" at bounding box center [108, 81] width 5 height 5
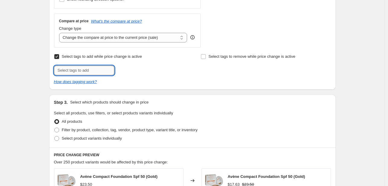
click at [98, 71] on input "text" at bounding box center [84, 71] width 60 height 10
type input "FALLF5"
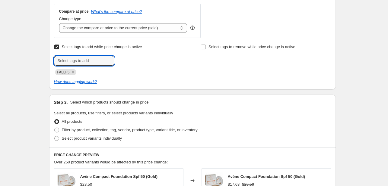
scroll to position [302, 0]
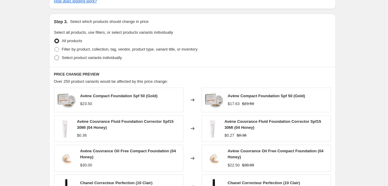
click at [99, 60] on span "Select product variants individually" at bounding box center [92, 57] width 60 height 5
click at [55, 56] on input "Select product variants individually" at bounding box center [54, 55] width 0 height 0
radio input "true"
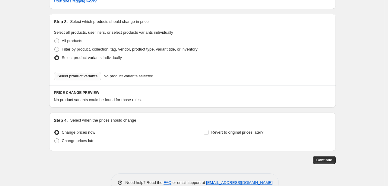
click at [86, 78] on span "Select product variants" at bounding box center [78, 76] width 40 height 5
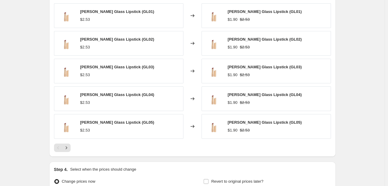
scroll to position [422, 0]
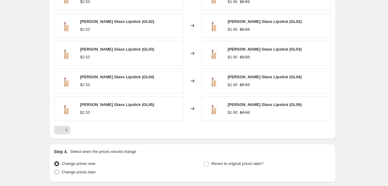
drag, startPoint x: 81, startPoint y: 178, endPoint x: 85, endPoint y: 172, distance: 7.4
click at [81, 178] on div "Step 4. Select when the prices should change Change prices now Change prices la…" at bounding box center [192, 163] width 287 height 39
click at [86, 171] on span "Change prices later" at bounding box center [79, 172] width 34 height 5
click at [55, 170] on input "Change prices later" at bounding box center [54, 170] width 0 height 0
radio input "true"
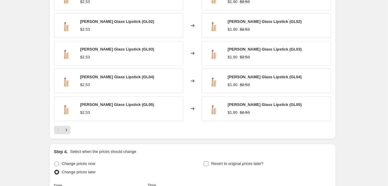
click at [220, 164] on span "Revert to original prices later?" at bounding box center [237, 164] width 52 height 5
click at [208, 164] on input "Revert to original prices later?" at bounding box center [206, 164] width 5 height 5
checkbox input "true"
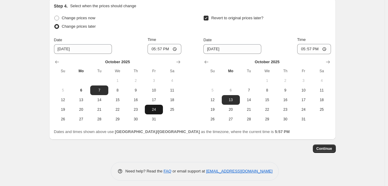
scroll to position [571, 0]
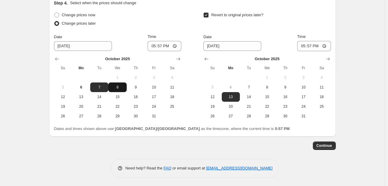
click at [110, 86] on button "8" at bounding box center [117, 88] width 18 height 10
type input "[DATE]"
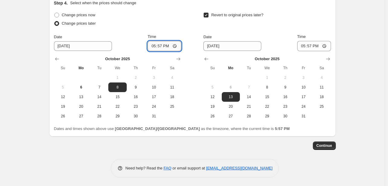
click at [150, 43] on input "17:57" at bounding box center [164, 46] width 34 height 10
type input "00:00"
click at [304, 86] on span "10" at bounding box center [303, 87] width 13 height 5
type input "[DATE]"
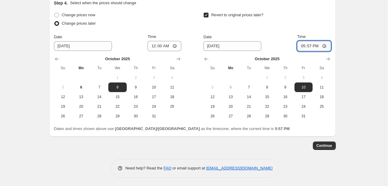
click at [304, 43] on input "17:57" at bounding box center [314, 46] width 34 height 10
type input "23:55"
click at [323, 148] on button "Continue" at bounding box center [324, 146] width 23 height 8
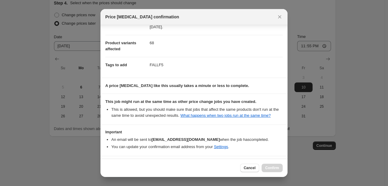
scroll to position [82, 0]
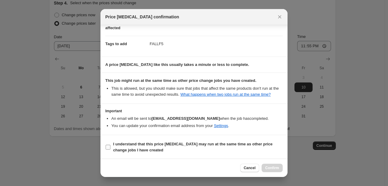
click at [230, 142] on b "I understand that this price [MEDICAL_DATA] may run at the same time as other p…" at bounding box center [192, 147] width 159 height 11
click at [110, 145] on input "I understand that this price [MEDICAL_DATA] may run at the same time as other p…" at bounding box center [108, 147] width 5 height 5
checkbox input "true"
click at [274, 166] on span "Confirm" at bounding box center [272, 168] width 14 height 5
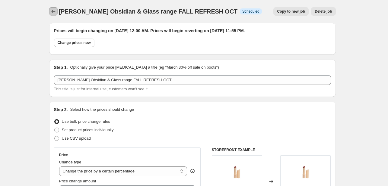
click at [54, 14] on icon "Price change jobs" at bounding box center [53, 11] width 6 height 6
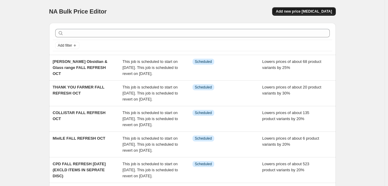
click at [289, 14] on button "Add new price [MEDICAL_DATA]" at bounding box center [303, 11] width 63 height 8
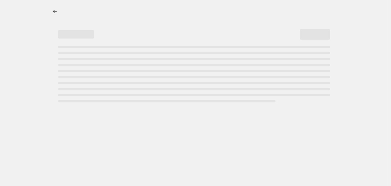
select select "percentage"
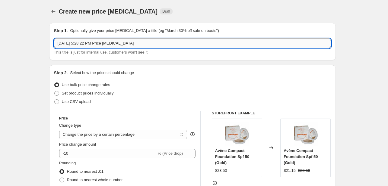
click at [87, 46] on input "[DATE] 5:28:22 PM Price [MEDICAL_DATA]" at bounding box center [192, 44] width 277 height 10
paste input "Skin sublime Velvet face oil Hair serum Mur"
type input "aZALIA Skin sublime Velvet face oil Hair serum Mur FALL REFRESH [DATE]"
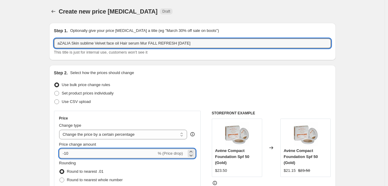
click at [87, 158] on input "-10" at bounding box center [107, 154] width 97 height 10
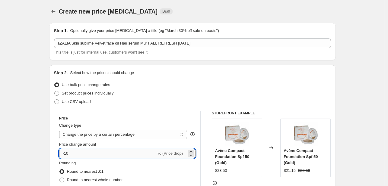
type input "-1"
type input "-25"
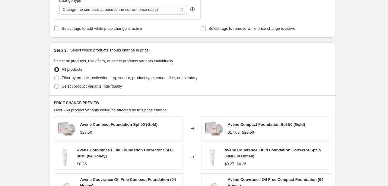
scroll to position [241, 0]
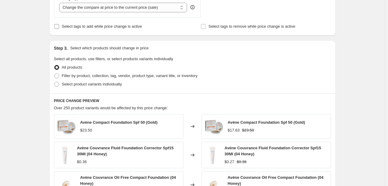
click at [93, 30] on label "Select tags to add while price change is active" at bounding box center [98, 26] width 88 height 8
click at [59, 29] on input "Select tags to add while price change is active" at bounding box center [56, 26] width 5 height 5
checkbox input "true"
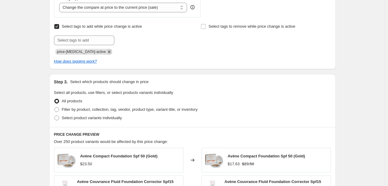
click at [106, 51] on icon "Remove price-change-job-active" at bounding box center [108, 51] width 5 height 5
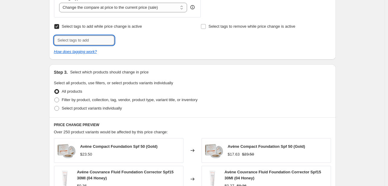
click at [101, 42] on input "text" at bounding box center [84, 41] width 60 height 10
type input "O"
type input "FALLF5"
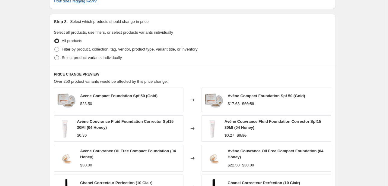
click at [109, 58] on span "Select product variants individually" at bounding box center [92, 57] width 60 height 5
click at [55, 56] on input "Select product variants individually" at bounding box center [54, 55] width 0 height 0
radio input "true"
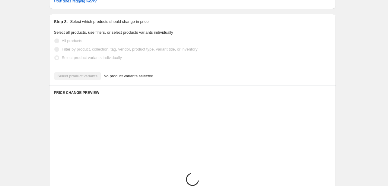
scroll to position [317, 0]
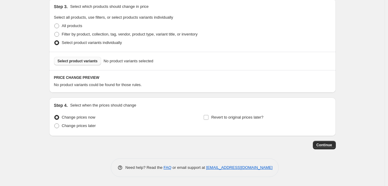
click at [89, 59] on span "Select product variants" at bounding box center [78, 61] width 40 height 5
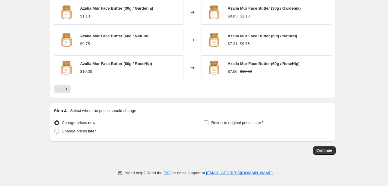
scroll to position [468, 0]
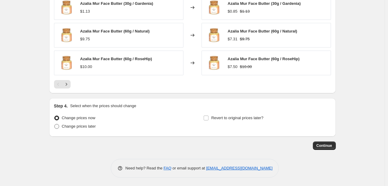
click at [89, 127] on span "Change prices later" at bounding box center [79, 126] width 34 height 5
click at [55, 125] on input "Change prices later" at bounding box center [54, 124] width 0 height 0
radio input "true"
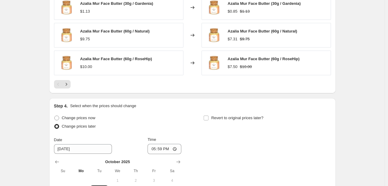
click at [229, 111] on div "Step 4. Select when the prices should change Change prices now Change prices la…" at bounding box center [192, 169] width 277 height 132
click at [229, 116] on span "Revert to original prices later?" at bounding box center [237, 118] width 52 height 5
click at [208, 116] on input "Revert to original prices later?" at bounding box center [206, 118] width 5 height 5
checkbox input "true"
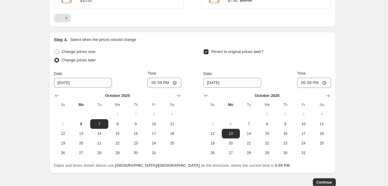
scroll to position [571, 0]
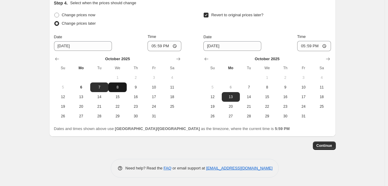
click at [119, 87] on span "8" at bounding box center [117, 87] width 13 height 5
type input "[DATE]"
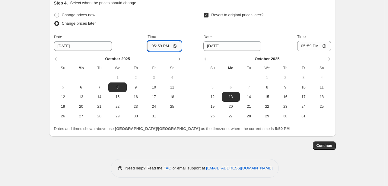
click at [155, 45] on input "17:59" at bounding box center [164, 46] width 34 height 10
type input "00:00"
click at [306, 85] on span "10" at bounding box center [303, 87] width 13 height 5
type input "[DATE]"
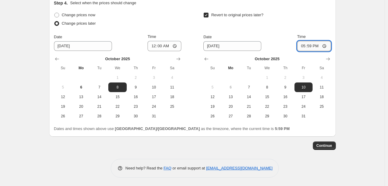
click at [305, 49] on input "17:59" at bounding box center [314, 46] width 34 height 10
type input "23:55"
click at [320, 144] on span "Continue" at bounding box center [324, 146] width 16 height 5
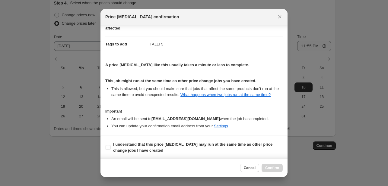
scroll to position [82, 0]
click at [262, 149] on span "I understand that this price [MEDICAL_DATA] may run at the same time as other p…" at bounding box center [198, 147] width 170 height 12
click at [110, 149] on input "I understand that this price [MEDICAL_DATA] may run at the same time as other p…" at bounding box center [108, 147] width 5 height 5
checkbox input "true"
click at [277, 169] on span "Confirm" at bounding box center [272, 168] width 14 height 5
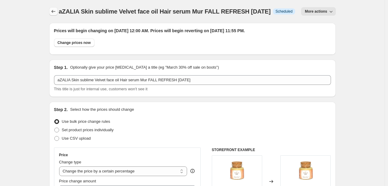
click at [52, 10] on icon "Price change jobs" at bounding box center [53, 11] width 6 height 6
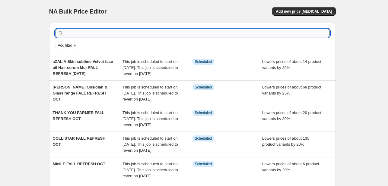
click at [93, 33] on input "text" at bounding box center [197, 33] width 265 height 8
paste input "Carefree"
type input "Carefree"
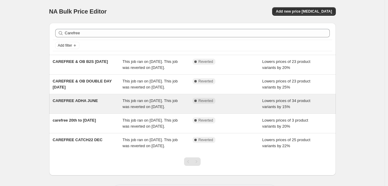
click at [122, 110] on div "CAREFREE ADHA JUNE" at bounding box center [88, 104] width 70 height 12
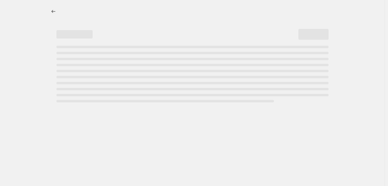
select select "percentage"
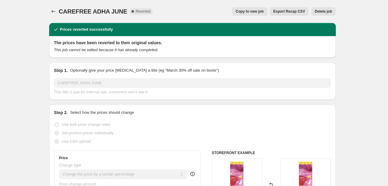
click at [256, 9] on span "Copy to new job" at bounding box center [250, 11] width 28 height 5
select select "percentage"
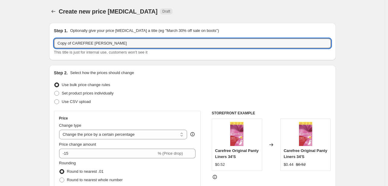
drag, startPoint x: 73, startPoint y: 43, endPoint x: 39, endPoint y: 41, distance: 34.7
drag, startPoint x: 77, startPoint y: 42, endPoint x: 204, endPoint y: 43, distance: 126.7
click at [204, 43] on input "CAREFREE ADHA JUNE" at bounding box center [192, 44] width 277 height 10
type input "CAREFREE FALL REFRESH OCT"
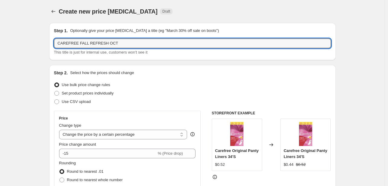
click at [70, 148] on div "Price change amount -15 % (Price drop)" at bounding box center [127, 150] width 137 height 17
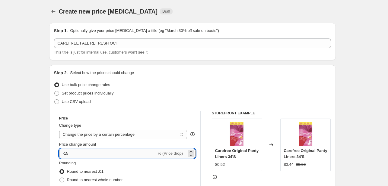
click at [75, 152] on input "-15" at bounding box center [107, 154] width 97 height 10
type input "-1"
type input "-20"
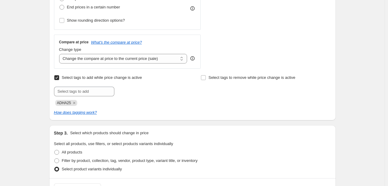
scroll to position [181, 0]
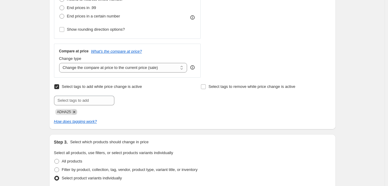
click at [74, 112] on icon "Remove ADHA25" at bounding box center [73, 111] width 5 height 5
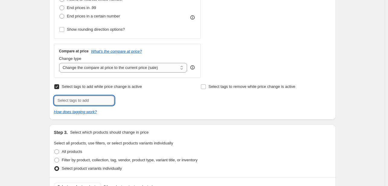
click at [80, 103] on input "text" at bounding box center [84, 101] width 60 height 10
type input "FALLF5"
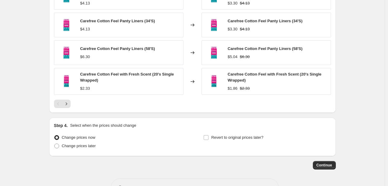
scroll to position [472, 0]
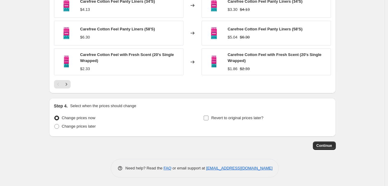
click at [224, 120] on span "Revert to original prices later?" at bounding box center [237, 118] width 52 height 5
click at [208, 120] on input "Revert to original prices later?" at bounding box center [206, 118] width 5 height 5
checkbox input "true"
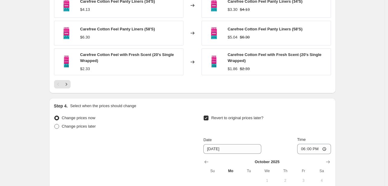
click at [70, 130] on label "Change prices later" at bounding box center [75, 126] width 42 height 8
click at [55, 125] on input "Change prices later" at bounding box center [54, 124] width 0 height 0
radio input "true"
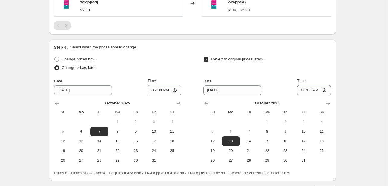
scroll to position [563, 0]
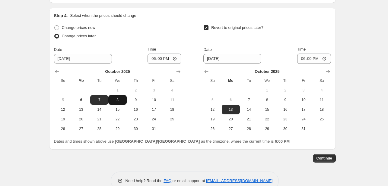
click at [118, 100] on span "8" at bounding box center [117, 100] width 13 height 5
type input "[DATE]"
click at [155, 64] on div "[DATE] Su Mo Tu We Th Fr Sa 1 2 3 4 5 6 7 8 9 10 11 12 13 14 15 16 17 18 19 20 …" at bounding box center [115, 99] width 132 height 70
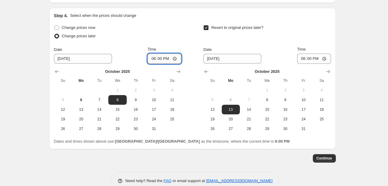
click at [155, 56] on input "18:00" at bounding box center [164, 59] width 34 height 10
type input "00:00"
click at [310, 98] on span "10" at bounding box center [303, 100] width 13 height 5
type input "[DATE]"
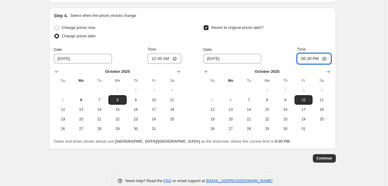
click at [305, 59] on input "18:00" at bounding box center [314, 59] width 34 height 10
type input "23:55"
click at [321, 162] on button "Continue" at bounding box center [324, 158] width 23 height 8
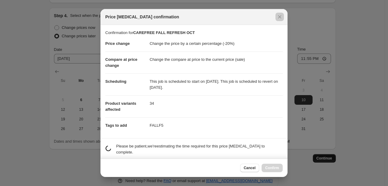
click at [321, 159] on div at bounding box center [194, 93] width 388 height 186
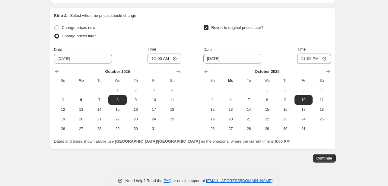
click at [312, 154] on div "Continue" at bounding box center [192, 158] width 287 height 8
click at [332, 156] on span "Continue" at bounding box center [324, 158] width 16 height 5
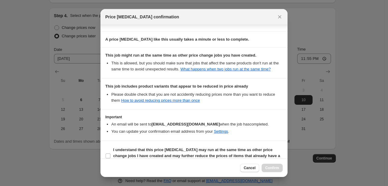
scroll to position [119, 0]
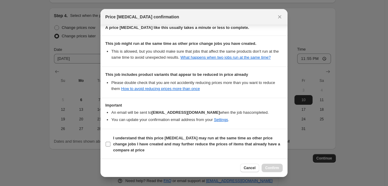
click at [257, 145] on b "I understand that this price [MEDICAL_DATA] may run at the same time as other p…" at bounding box center [196, 144] width 167 height 17
click at [110, 145] on input "I understand that this price [MEDICAL_DATA] may run at the same time as other p…" at bounding box center [108, 144] width 5 height 5
checkbox input "true"
click at [246, 168] on span "Cancel" at bounding box center [250, 168] width 12 height 5
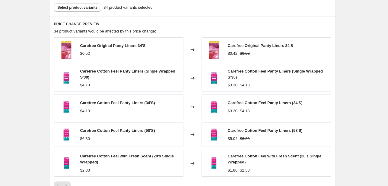
scroll to position [382, 0]
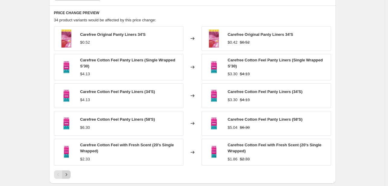
click at [68, 172] on icon "Next" at bounding box center [66, 175] width 6 height 6
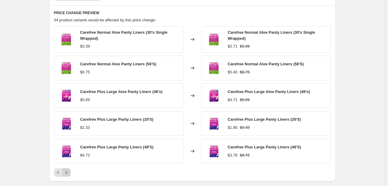
click at [67, 173] on icon "Next" at bounding box center [66, 173] width 6 height 6
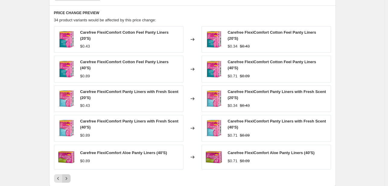
click at [67, 176] on icon "Next" at bounding box center [66, 179] width 6 height 6
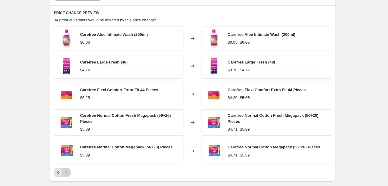
click at [67, 173] on icon "Next" at bounding box center [66, 173] width 6 height 6
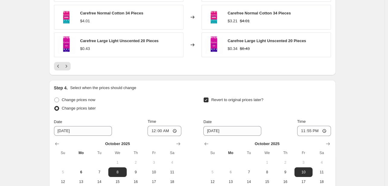
scroll to position [541, 0]
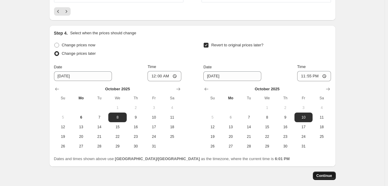
click at [323, 172] on button "Continue" at bounding box center [324, 176] width 23 height 8
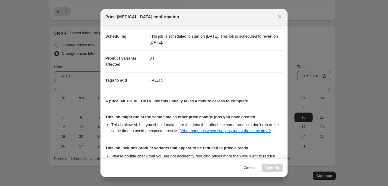
scroll to position [119, 0]
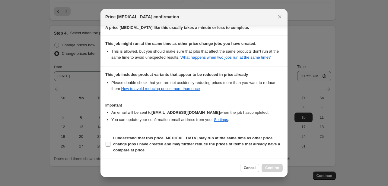
click at [249, 146] on b "I understand that this price [MEDICAL_DATA] may run at the same time as other p…" at bounding box center [196, 144] width 167 height 17
click at [110, 146] on input "I understand that this price [MEDICAL_DATA] may run at the same time as other p…" at bounding box center [108, 144] width 5 height 5
checkbox input "true"
click at [269, 167] on span "Confirm" at bounding box center [272, 168] width 14 height 5
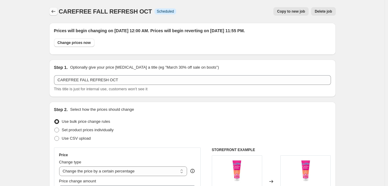
click at [54, 9] on icon "Price change jobs" at bounding box center [53, 11] width 6 height 6
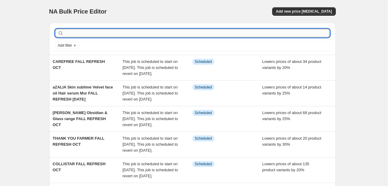
click at [78, 32] on input "text" at bounding box center [197, 33] width 265 height 8
type input "REVUELE"
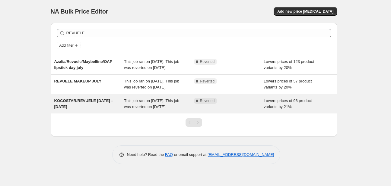
click at [138, 103] on span "This job ran on [DATE]. This job was reverted on [DATE]." at bounding box center [151, 104] width 55 height 11
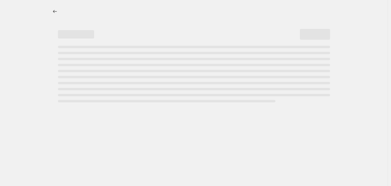
select select "percentage"
select select "tag"
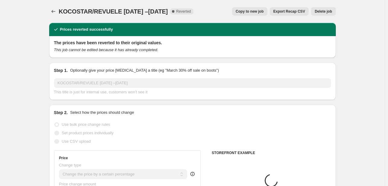
click at [262, 11] on span "Copy to new job" at bounding box center [250, 11] width 28 height 5
select select "percentage"
select select "tag"
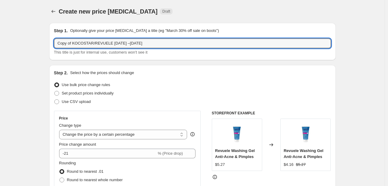
drag, startPoint x: 74, startPoint y: 43, endPoint x: 30, endPoint y: 39, distance: 44.3
type input "KOCOSTAR/REVUELE FALL REFRESH"
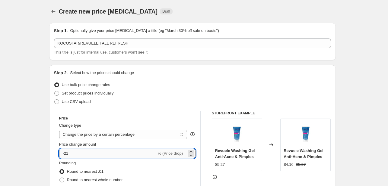
click at [87, 154] on input "-21" at bounding box center [107, 154] width 97 height 10
type input "-20"
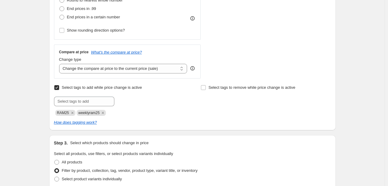
scroll to position [181, 0]
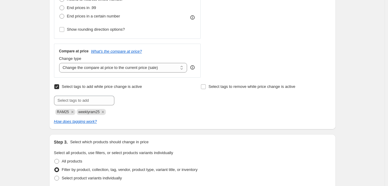
click at [73, 113] on icon "Remove RAM25" at bounding box center [72, 112] width 2 height 2
click at [81, 111] on icon "Remove weeklyram25" at bounding box center [81, 111] width 5 height 5
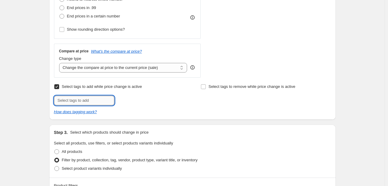
click at [84, 104] on input "text" at bounding box center [84, 101] width 60 height 10
type input "FALLF5"
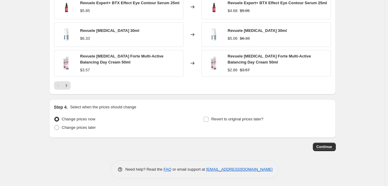
scroll to position [520, 0]
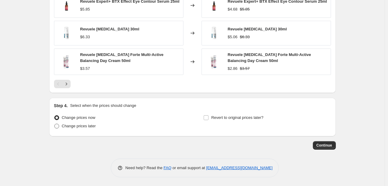
click at [91, 124] on span "Change prices later" at bounding box center [79, 126] width 34 height 5
click at [55, 124] on input "Change prices later" at bounding box center [54, 124] width 0 height 0
radio input "true"
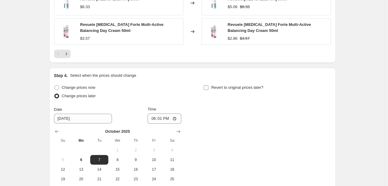
click at [236, 88] on span "Revert to original prices later?" at bounding box center [237, 87] width 52 height 5
click at [208, 88] on input "Revert to original prices later?" at bounding box center [206, 87] width 5 height 5
checkbox input "true"
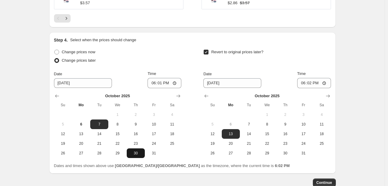
scroll to position [623, 0]
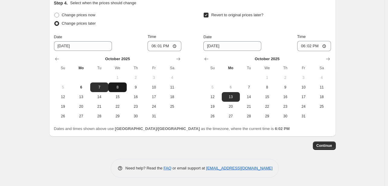
click at [119, 86] on span "8" at bounding box center [117, 87] width 13 height 5
type input "[DATE]"
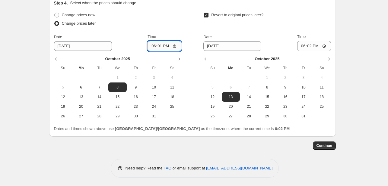
click at [154, 41] on input "18:01" at bounding box center [164, 46] width 34 height 10
type input "00:00"
click at [303, 85] on span "10" at bounding box center [303, 87] width 13 height 5
type input "[DATE]"
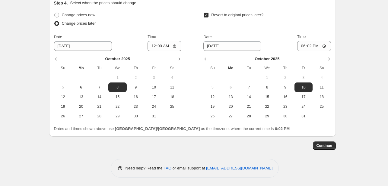
click at [297, 46] on div "Date [DATE] Time 18:02" at bounding box center [266, 42] width 127 height 17
click at [302, 45] on input "18:02" at bounding box center [314, 46] width 34 height 10
type input "23:55"
click at [320, 144] on span "Continue" at bounding box center [324, 146] width 16 height 5
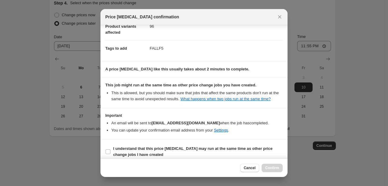
scroll to position [82, 0]
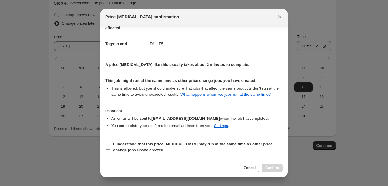
click at [252, 145] on b "I understand that this price [MEDICAL_DATA] may run at the same time as other p…" at bounding box center [192, 147] width 159 height 11
click at [110, 145] on input "I understand that this price [MEDICAL_DATA] may run at the same time as other p…" at bounding box center [108, 147] width 5 height 5
checkbox input "true"
click at [275, 173] on div "Cancel Confirm" at bounding box center [193, 168] width 187 height 18
click at [273, 166] on span "Confirm" at bounding box center [272, 168] width 14 height 5
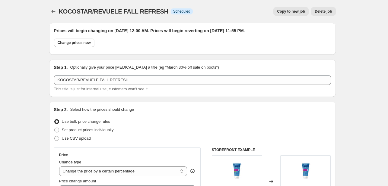
scroll to position [623, 0]
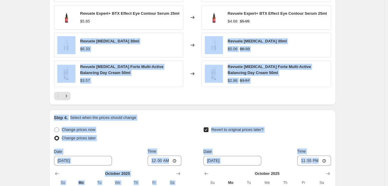
drag, startPoint x: 387, startPoint y: 144, endPoint x: 391, endPoint y: -5, distance: 149.0
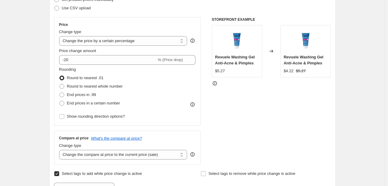
scroll to position [0, 0]
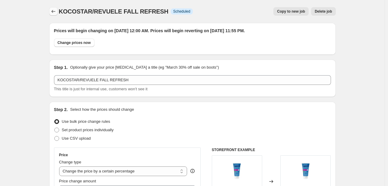
click at [53, 11] on icon "Price change jobs" at bounding box center [53, 11] width 4 height 3
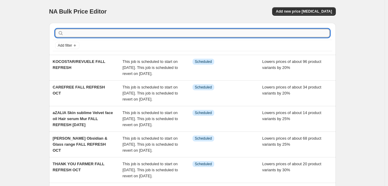
click at [89, 36] on input "text" at bounding box center [197, 33] width 265 height 8
type input "BEESLINE"
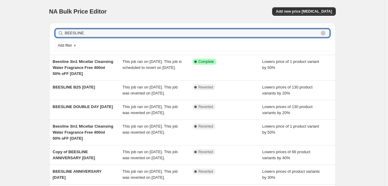
click at [89, 36] on input "BEESLINE" at bounding box center [192, 33] width 254 height 8
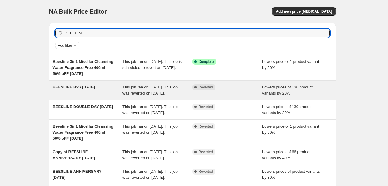
click at [174, 89] on span "This job ran on [DATE]. This job was reverted on [DATE]." at bounding box center [149, 90] width 55 height 11
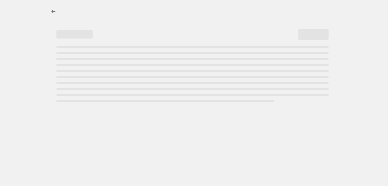
select select "percentage"
select select "tag"
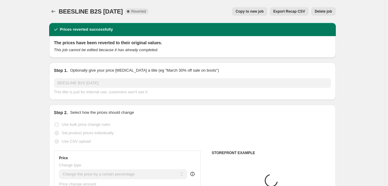
click at [246, 15] on button "Copy to new job" at bounding box center [249, 11] width 35 height 8
select select "percentage"
select select "tag"
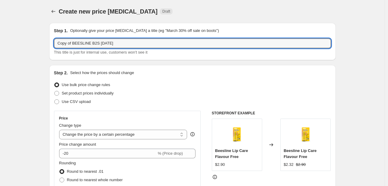
drag, startPoint x: 74, startPoint y: 44, endPoint x: 29, endPoint y: 35, distance: 45.5
type input "BEESLINE FALL REFRESH OCT"
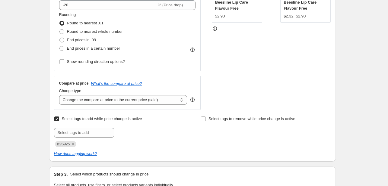
scroll to position [151, 0]
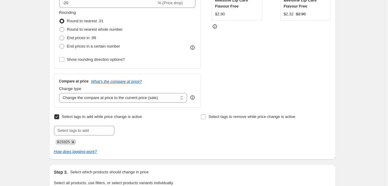
click at [73, 141] on icon "Remove B2S925" at bounding box center [72, 142] width 5 height 5
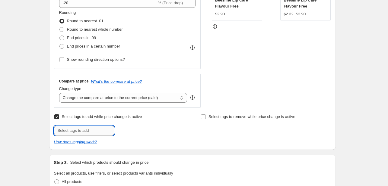
click at [75, 133] on input "text" at bounding box center [84, 131] width 60 height 10
type input "FALLF5"
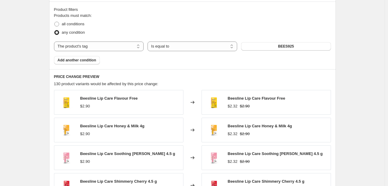
scroll to position [518, 0]
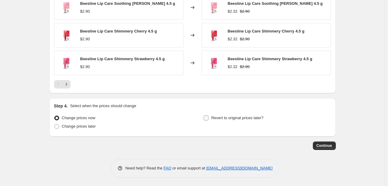
click at [230, 119] on span "Revert to original prices later?" at bounding box center [237, 118] width 52 height 5
click at [208, 119] on input "Revert to original prices later?" at bounding box center [206, 118] width 5 height 5
checkbox input "true"
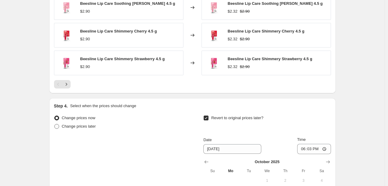
click at [82, 125] on span "Change prices later" at bounding box center [79, 126] width 34 height 5
click at [55, 125] on input "Change prices later" at bounding box center [54, 124] width 0 height 0
radio input "true"
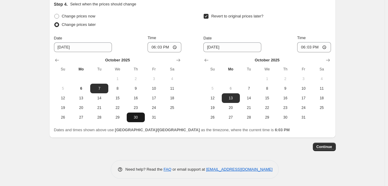
scroll to position [621, 0]
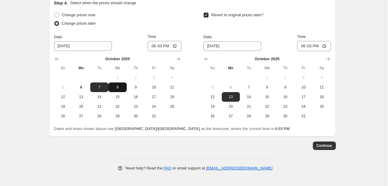
click at [120, 83] on button "8" at bounding box center [117, 88] width 18 height 10
type input "[DATE]"
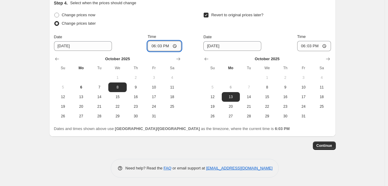
click at [160, 46] on input "18:03" at bounding box center [164, 46] width 34 height 10
click at [152, 46] on input "18:03" at bounding box center [164, 46] width 34 height 10
type input "00:00"
click at [299, 86] on span "10" at bounding box center [303, 87] width 13 height 5
type input "[DATE]"
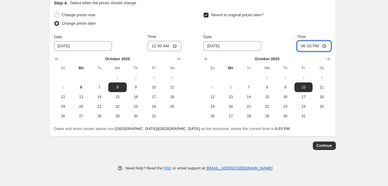
click at [300, 47] on input "18:03" at bounding box center [314, 46] width 34 height 10
type input "23:55"
click at [324, 145] on span "Continue" at bounding box center [324, 146] width 16 height 5
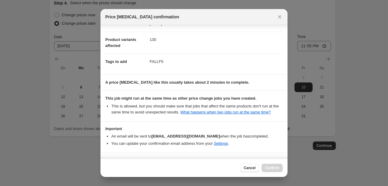
scroll to position [82, 0]
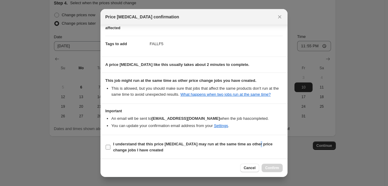
click at [254, 145] on b "I understand that this price [MEDICAL_DATA] may run at the same time as other p…" at bounding box center [192, 147] width 159 height 11
click at [266, 157] on section "I understand that this price [MEDICAL_DATA] may run at the same time as other p…" at bounding box center [193, 147] width 187 height 24
click at [264, 147] on span "I understand that this price [MEDICAL_DATA] may run at the same time as other p…" at bounding box center [198, 147] width 170 height 12
click at [110, 147] on input "I understand that this price [MEDICAL_DATA] may run at the same time as other p…" at bounding box center [108, 147] width 5 height 5
checkbox input "true"
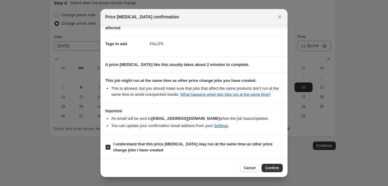
click at [274, 175] on div "Cancel Confirm" at bounding box center [193, 168] width 187 height 18
click at [273, 168] on span "Confirm" at bounding box center [272, 168] width 14 height 5
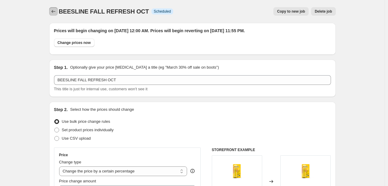
click at [52, 10] on icon "Price change jobs" at bounding box center [53, 11] width 6 height 6
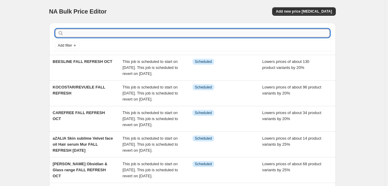
click at [182, 32] on input "text" at bounding box center [197, 33] width 265 height 8
type input "FLEXITOL"
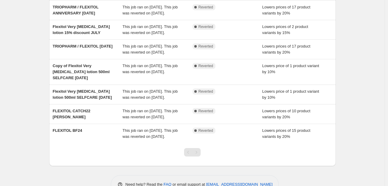
scroll to position [60, 0]
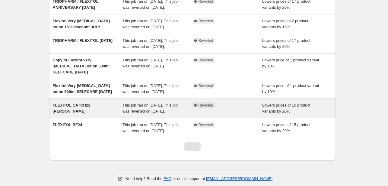
click at [234, 115] on div "Complete Reverted" at bounding box center [227, 109] width 70 height 12
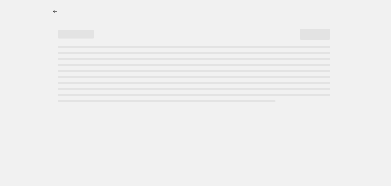
select select "percentage"
select select "tag"
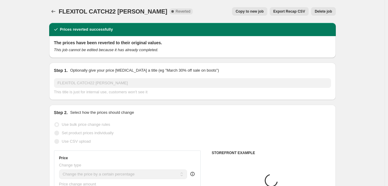
click at [263, 10] on span "Copy to new job" at bounding box center [250, 11] width 28 height 5
select select "percentage"
select select "tag"
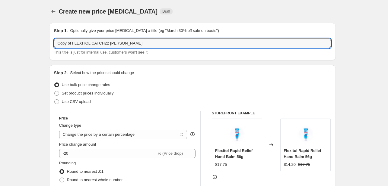
drag, startPoint x: 74, startPoint y: 41, endPoint x: 24, endPoint y: 32, distance: 50.4
type input "FLEXITOL FALL REFRESH"
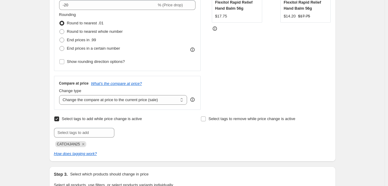
scroll to position [151, 0]
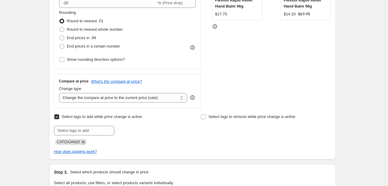
click at [81, 144] on icon "Remove CATCHJAN25" at bounding box center [83, 142] width 5 height 5
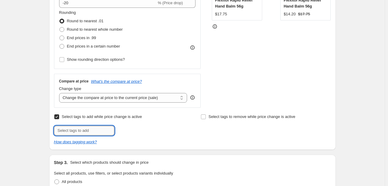
click at [85, 131] on input "text" at bounding box center [84, 131] width 60 height 10
type input "FALLF5"
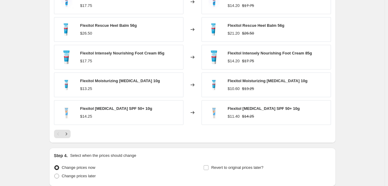
scroll to position [518, 0]
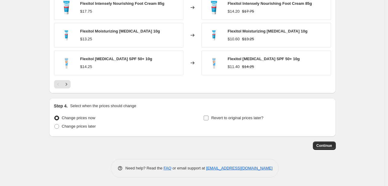
click at [251, 121] on label "Revert to original prices later?" at bounding box center [233, 118] width 60 height 8
click at [208, 121] on input "Revert to original prices later?" at bounding box center [206, 118] width 5 height 5
checkbox input "true"
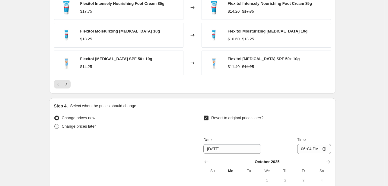
click at [84, 126] on span "Change prices later" at bounding box center [79, 126] width 34 height 5
click at [55, 125] on input "Change prices later" at bounding box center [54, 124] width 0 height 0
radio input "true"
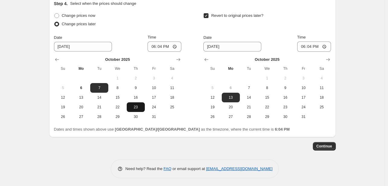
scroll to position [621, 0]
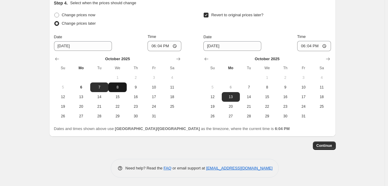
click at [122, 85] on span "8" at bounding box center [117, 87] width 13 height 5
type input "[DATE]"
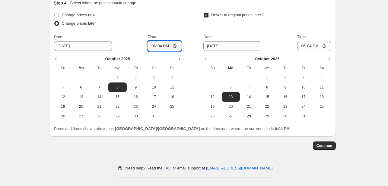
click at [152, 46] on input "18:04" at bounding box center [164, 46] width 34 height 10
type input "00:00"
click at [300, 90] on button "10" at bounding box center [303, 88] width 18 height 10
type input "[DATE]"
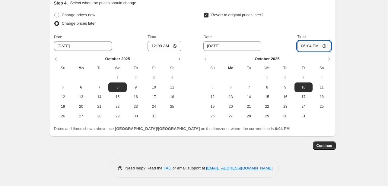
click at [305, 42] on input "18:04" at bounding box center [314, 46] width 34 height 10
type input "23:55"
click at [321, 144] on span "Continue" at bounding box center [324, 146] width 16 height 5
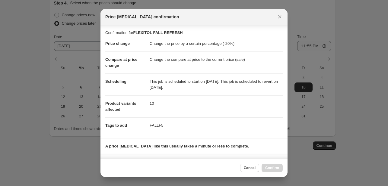
scroll to position [82, 0]
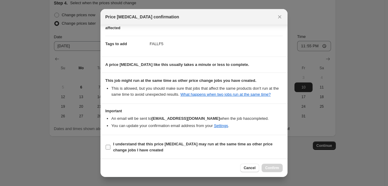
click at [255, 151] on span "I understand that this price [MEDICAL_DATA] may run at the same time as other p…" at bounding box center [198, 147] width 170 height 12
click at [110, 150] on input "I understand that this price [MEDICAL_DATA] may run at the same time as other p…" at bounding box center [108, 147] width 5 height 5
checkbox input "true"
click at [279, 172] on button "Confirm" at bounding box center [272, 168] width 21 height 8
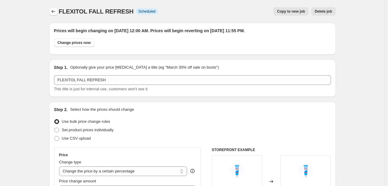
click at [54, 11] on icon "Price change jobs" at bounding box center [53, 11] width 4 height 3
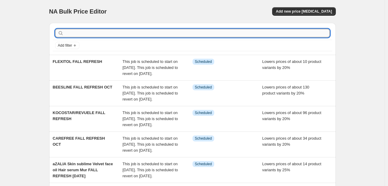
click at [122, 30] on input "text" at bounding box center [197, 33] width 265 height 8
type input "MARTIDERM"
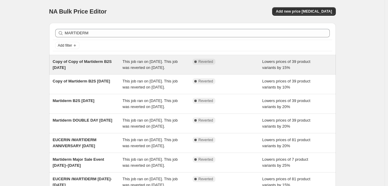
click at [143, 64] on span "This job ran on [DATE]. This job was reverted on [DATE]." at bounding box center [149, 64] width 55 height 11
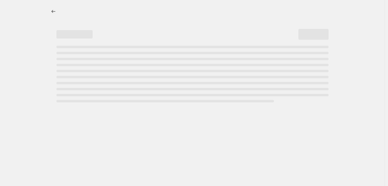
select select "percentage"
select select "tag"
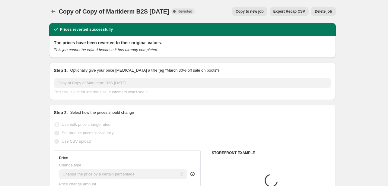
click at [253, 10] on span "Copy to new job" at bounding box center [250, 11] width 28 height 5
select select "percentage"
select select "tag"
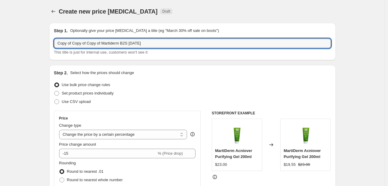
drag, startPoint x: 101, startPoint y: 41, endPoint x: 14, endPoint y: 23, distance: 89.5
type input "Martiderm FALL REFRESH OCT"
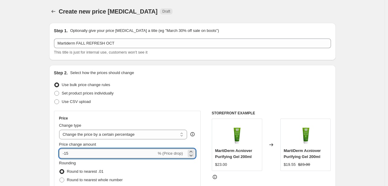
click at [73, 153] on input "-15" at bounding box center [107, 154] width 97 height 10
type input "-1"
type input "-20"
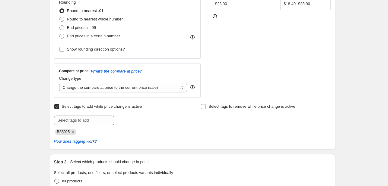
scroll to position [211, 0]
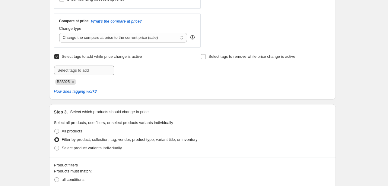
drag, startPoint x: 74, startPoint y: 84, endPoint x: 75, endPoint y: 75, distance: 9.7
click at [74, 84] on icon "Remove B2S925" at bounding box center [72, 81] width 5 height 5
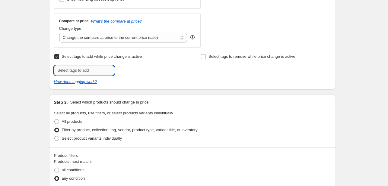
click at [75, 69] on input "text" at bounding box center [84, 71] width 60 height 10
type input "FALLF5"
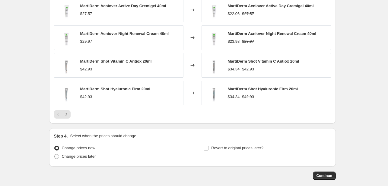
scroll to position [513, 0]
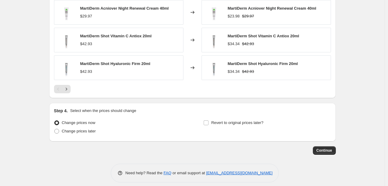
click at [236, 127] on div "Revert to original prices later?" at bounding box center [266, 128] width 127 height 18
click at [92, 132] on span "Change prices later" at bounding box center [79, 131] width 34 height 5
click at [55, 129] on input "Change prices later" at bounding box center [54, 129] width 0 height 0
radio input "true"
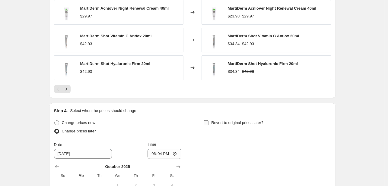
click at [253, 122] on span "Revert to original prices later?" at bounding box center [237, 123] width 52 height 5
click at [208, 122] on input "Revert to original prices later?" at bounding box center [206, 123] width 5 height 5
checkbox input "true"
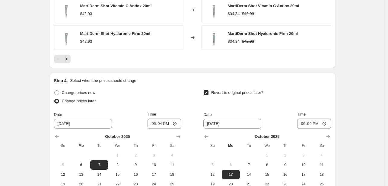
scroll to position [621, 0]
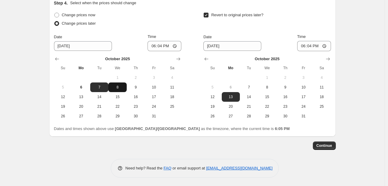
click at [120, 85] on span "8" at bounding box center [117, 87] width 13 height 5
type input "[DATE]"
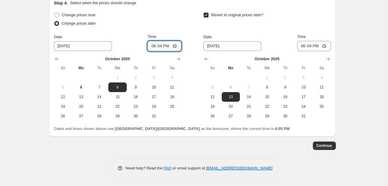
click at [153, 43] on input "18:04" at bounding box center [164, 46] width 34 height 10
type input "00:00"
click at [309, 87] on span "10" at bounding box center [303, 87] width 13 height 5
type input "[DATE]"
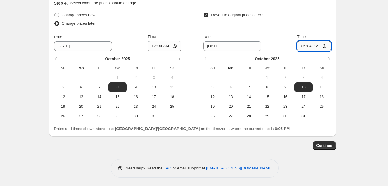
click at [302, 47] on input "18:04" at bounding box center [314, 46] width 34 height 10
type input "23:55"
click at [328, 145] on span "Continue" at bounding box center [324, 146] width 16 height 5
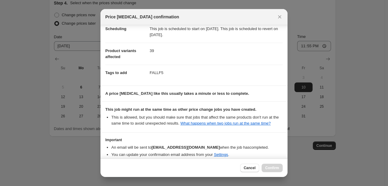
scroll to position [82, 0]
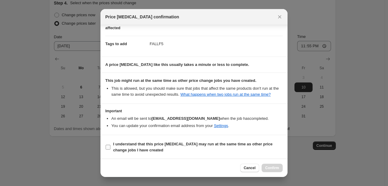
click at [262, 142] on b "I understand that this price [MEDICAL_DATA] may run at the same time as other p…" at bounding box center [192, 147] width 159 height 11
click at [110, 145] on input "I understand that this price [MEDICAL_DATA] may run at the same time as other p…" at bounding box center [108, 147] width 5 height 5
click at [269, 168] on span "Confirm" at bounding box center [272, 168] width 14 height 5
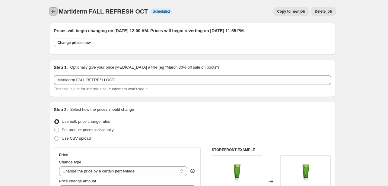
click at [54, 8] on button "Price change jobs" at bounding box center [53, 11] width 8 height 8
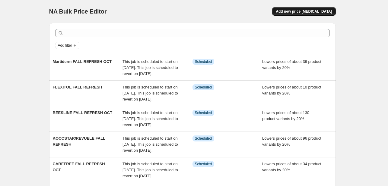
click at [305, 9] on button "Add new price [MEDICAL_DATA]" at bounding box center [303, 11] width 63 height 8
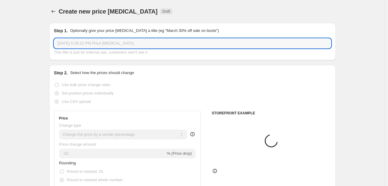
click at [135, 44] on input "[DATE] 5:28:22 PM Price [MEDICAL_DATA]" at bounding box center [192, 44] width 277 height 10
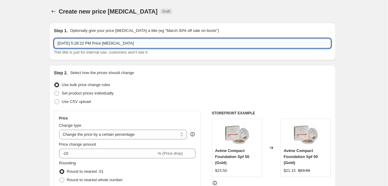
click at [135, 44] on input "[DATE] 5:28:22 PM Price [MEDICAL_DATA]" at bounding box center [192, 44] width 277 height 10
click at [144, 47] on input "[DATE] 5:28:22 PM Price [MEDICAL_DATA]" at bounding box center [192, 44] width 277 height 10
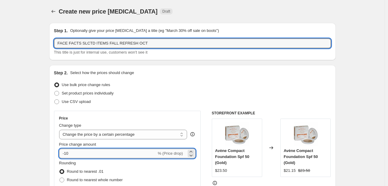
click at [64, 154] on input "-10" at bounding box center [107, 154] width 97 height 10
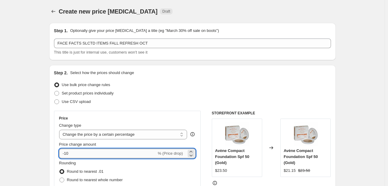
click at [68, 153] on input "-10" at bounding box center [107, 154] width 97 height 10
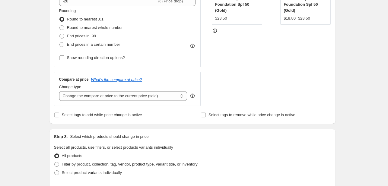
scroll to position [181, 0]
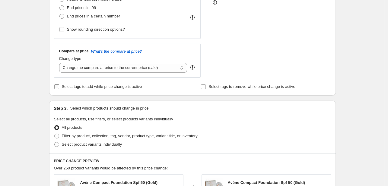
click at [80, 85] on span "Select tags to add while price change is active" at bounding box center [102, 86] width 80 height 5
click at [59, 85] on input "Select tags to add while price change is active" at bounding box center [56, 86] width 5 height 5
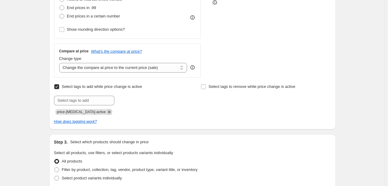
click at [106, 113] on icon "Remove price-change-job-active" at bounding box center [108, 111] width 5 height 5
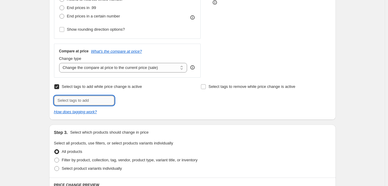
click at [99, 103] on input "text" at bounding box center [84, 101] width 60 height 10
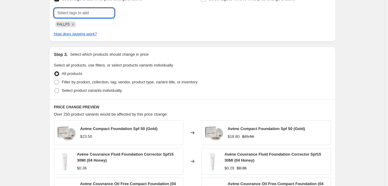
scroll to position [271, 0]
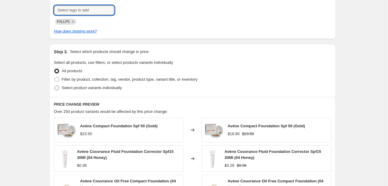
click at [102, 87] on span "Select product variants individually" at bounding box center [92, 88] width 60 height 5
click at [55, 86] on input "Select product variants individually" at bounding box center [54, 86] width 0 height 0
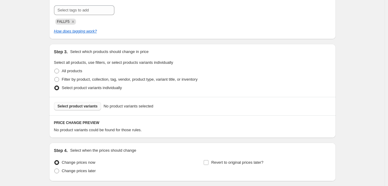
click at [86, 104] on span "Select product variants" at bounding box center [78, 106] width 40 height 5
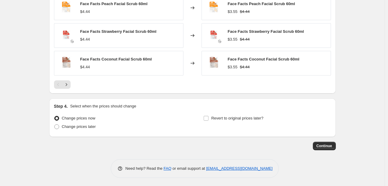
scroll to position [468, 0]
click at [221, 116] on span "Revert to original prices later?" at bounding box center [237, 118] width 52 height 5
click at [208, 116] on input "Revert to original prices later?" at bounding box center [206, 118] width 5 height 5
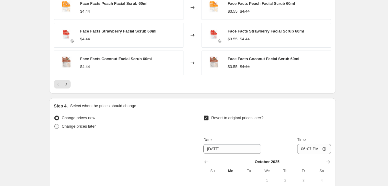
click at [94, 126] on span "Change prices later" at bounding box center [79, 126] width 34 height 5
click at [55, 125] on input "Change prices later" at bounding box center [54, 124] width 0 height 0
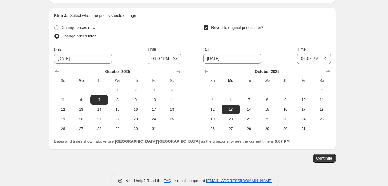
scroll to position [571, 0]
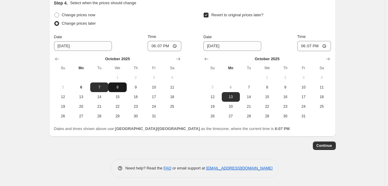
click at [116, 90] on button "8" at bounding box center [117, 88] width 18 height 10
click at [146, 47] on div "Date [DATE] Time 18:07" at bounding box center [117, 42] width 127 height 17
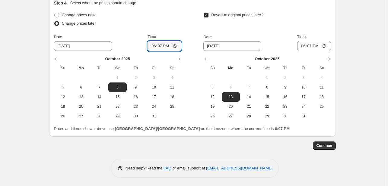
click at [151, 45] on input "18:07" at bounding box center [164, 46] width 34 height 10
click at [305, 85] on span "10" at bounding box center [303, 87] width 13 height 5
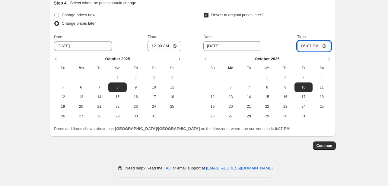
click at [301, 43] on input "18:07" at bounding box center [314, 46] width 34 height 10
click at [324, 144] on span "Continue" at bounding box center [324, 146] width 16 height 5
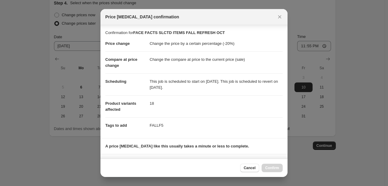
scroll to position [82, 0]
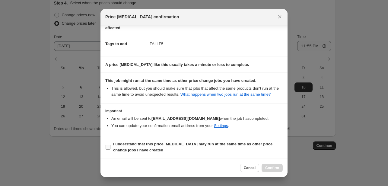
click at [259, 149] on span "I understand that this price [MEDICAL_DATA] may run at the same time as other p…" at bounding box center [198, 147] width 170 height 12
click at [110, 149] on input "I understand that this price [MEDICAL_DATA] may run at the same time as other p…" at bounding box center [108, 147] width 5 height 5
click at [279, 171] on button "Confirm" at bounding box center [272, 168] width 21 height 8
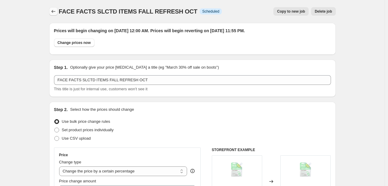
click at [52, 14] on button "Price change jobs" at bounding box center [53, 11] width 8 height 8
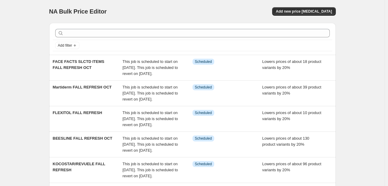
drag, startPoint x: 290, startPoint y: 2, endPoint x: 293, endPoint y: 5, distance: 5.3
click at [290, 2] on div "NA Bulk Price Editor. This page is ready NA Bulk Price Editor Add new price [ME…" at bounding box center [192, 11] width 287 height 23
click at [297, 11] on span "Add new price [MEDICAL_DATA]" at bounding box center [304, 11] width 56 height 5
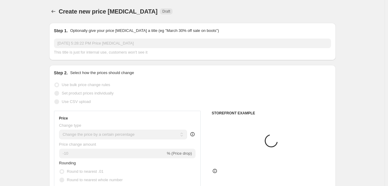
drag, startPoint x: 120, startPoint y: 34, endPoint x: 125, endPoint y: 43, distance: 9.8
click at [122, 36] on div "Step 1. Optionally give your price [MEDICAL_DATA] a title (eg "March 30% off sa…" at bounding box center [192, 42] width 277 height 28
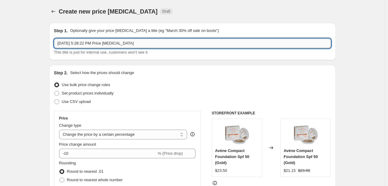
click at [125, 44] on input "[DATE] 5:28:22 PM Price [MEDICAL_DATA]" at bounding box center [192, 44] width 277 height 10
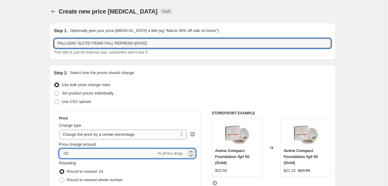
click at [79, 155] on input "-10" at bounding box center [107, 154] width 97 height 10
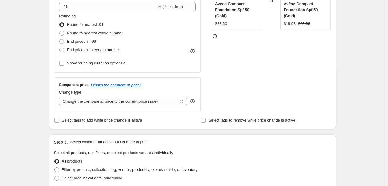
scroll to position [151, 0]
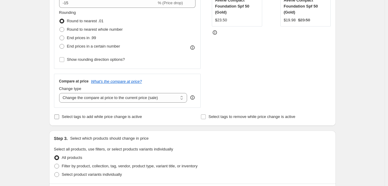
drag, startPoint x: 92, startPoint y: 114, endPoint x: 97, endPoint y: 118, distance: 7.1
click at [93, 115] on label "Select tags to add while price change is active" at bounding box center [98, 117] width 88 height 8
click at [110, 116] on span "Select tags to add while price change is active" at bounding box center [102, 117] width 80 height 5
click at [59, 116] on input "Select tags to add while price change is active" at bounding box center [56, 117] width 5 height 5
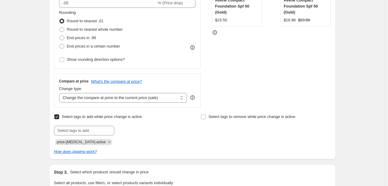
click at [101, 139] on div "price-[MEDICAL_DATA]-active" at bounding box center [119, 141] width 130 height 7
click at [100, 139] on span "price-[MEDICAL_DATA]-active" at bounding box center [83, 142] width 57 height 6
click at [106, 141] on icon "Remove price-change-job-active" at bounding box center [108, 142] width 5 height 5
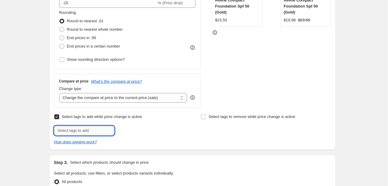
click at [98, 131] on input "text" at bounding box center [84, 131] width 60 height 10
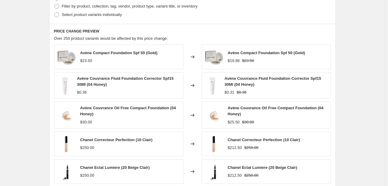
scroll to position [302, 0]
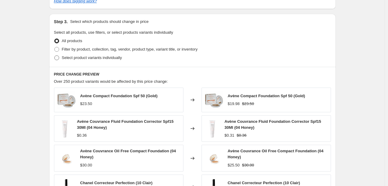
click at [110, 58] on span "Select product variants individually" at bounding box center [92, 57] width 60 height 5
click at [55, 56] on input "Select product variants individually" at bounding box center [54, 55] width 0 height 0
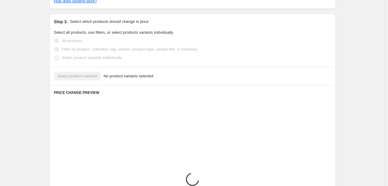
click at [86, 76] on div "Select product variants No product variants selected" at bounding box center [192, 76] width 277 height 8
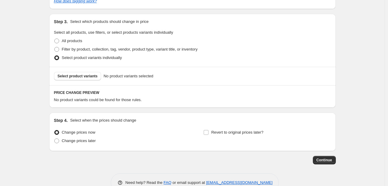
click at [86, 76] on span "Select product variants" at bounding box center [78, 76] width 40 height 5
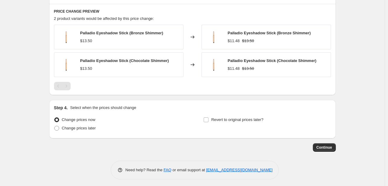
scroll to position [385, 0]
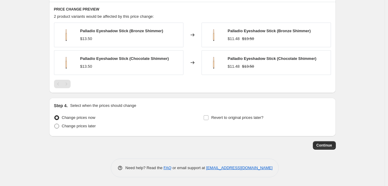
click at [94, 127] on span "Change prices later" at bounding box center [79, 126] width 34 height 5
click at [55, 124] on input "Change prices later" at bounding box center [54, 124] width 0 height 0
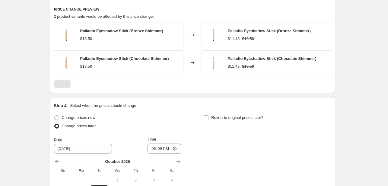
click at [239, 123] on div "Revert to original prices later?" at bounding box center [266, 123] width 127 height 18
click at [240, 119] on span "Revert to original prices later?" at bounding box center [237, 118] width 52 height 5
click at [208, 119] on input "Revert to original prices later?" at bounding box center [206, 118] width 5 height 5
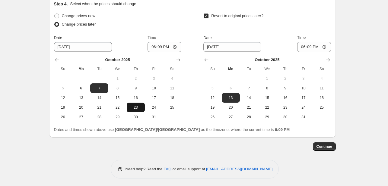
scroll to position [489, 0]
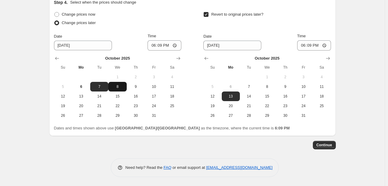
click at [119, 89] on button "8" at bounding box center [117, 87] width 18 height 10
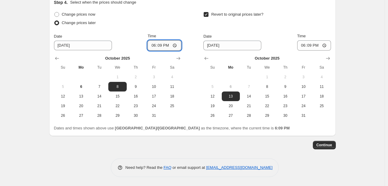
click at [154, 47] on input "18:09" at bounding box center [164, 45] width 34 height 10
click at [309, 92] on button "17" at bounding box center [303, 97] width 18 height 10
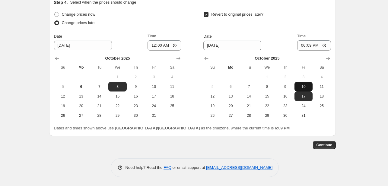
click at [309, 84] on button "10" at bounding box center [303, 87] width 18 height 10
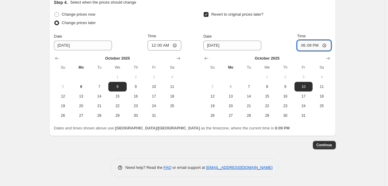
click at [302, 44] on input "18:09" at bounding box center [314, 45] width 34 height 10
click at [325, 145] on span "Continue" at bounding box center [324, 145] width 16 height 5
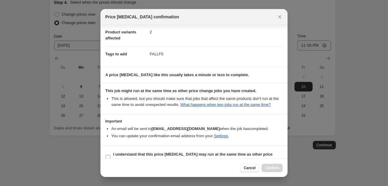
scroll to position [82, 0]
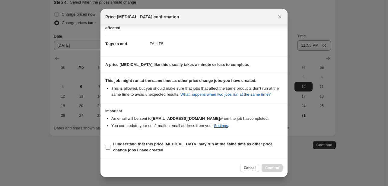
click at [242, 152] on span "I understand that this price [MEDICAL_DATA] may run at the same time as other p…" at bounding box center [198, 147] width 170 height 12
click at [110, 150] on input "I understand that this price [MEDICAL_DATA] may run at the same time as other p…" at bounding box center [108, 147] width 5 height 5
click at [273, 169] on span "Confirm" at bounding box center [272, 168] width 14 height 5
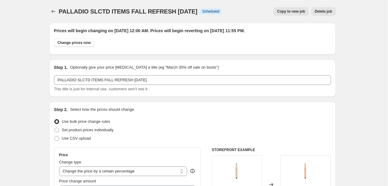
click at [54, 11] on icon "Price change jobs" at bounding box center [53, 11] width 6 height 6
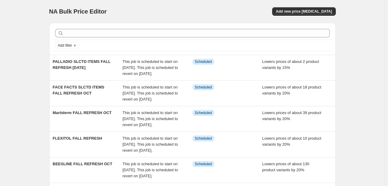
click at [315, 7] on div "NA Bulk Price Editor. This page is ready NA Bulk Price Editor Add new price [ME…" at bounding box center [192, 11] width 287 height 23
click at [302, 9] on button "Add new price [MEDICAL_DATA]" at bounding box center [303, 11] width 63 height 8
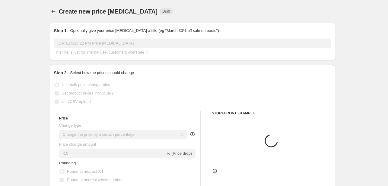
click at [119, 46] on input "[DATE] 5:28:22 PM Price [MEDICAL_DATA]" at bounding box center [192, 44] width 277 height 10
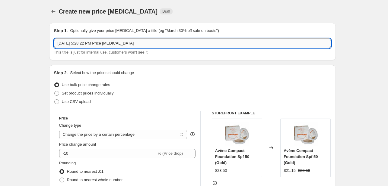
click at [119, 46] on input "[DATE] 5:28:22 PM Price [MEDICAL_DATA]" at bounding box center [192, 44] width 277 height 10
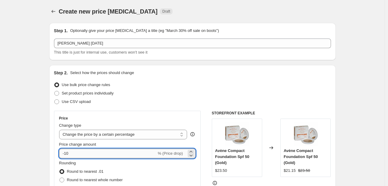
click at [75, 154] on input "-10" at bounding box center [107, 154] width 97 height 10
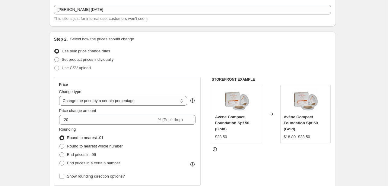
scroll to position [121, 0]
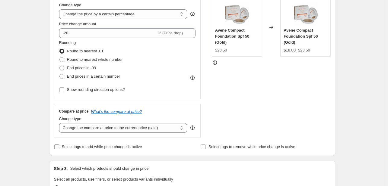
drag, startPoint x: 78, startPoint y: 144, endPoint x: 81, endPoint y: 146, distance: 3.4
click at [79, 144] on span "Select tags to add while price change is active" at bounding box center [102, 147] width 80 height 6
click at [59, 145] on input "Select tags to add while price change is active" at bounding box center [56, 147] width 5 height 5
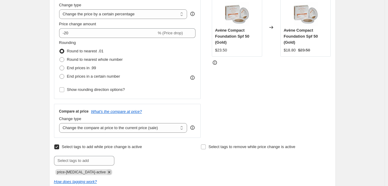
click at [106, 171] on icon "Remove price-change-job-active" at bounding box center [108, 172] width 5 height 5
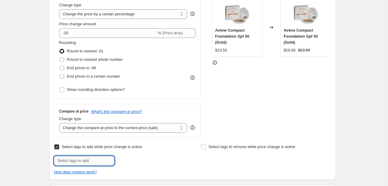
click at [101, 160] on input "text" at bounding box center [84, 161] width 60 height 10
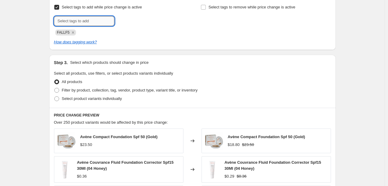
scroll to position [271, 0]
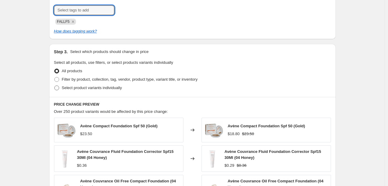
click at [99, 89] on span "Select product variants individually" at bounding box center [92, 88] width 60 height 5
click at [55, 86] on input "Select product variants individually" at bounding box center [54, 86] width 0 height 0
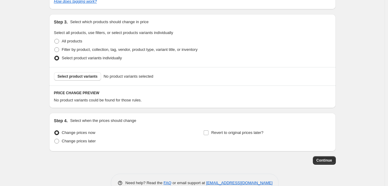
scroll to position [302, 0]
click at [79, 79] on button "Select product variants" at bounding box center [77, 76] width 47 height 8
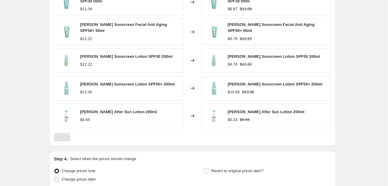
scroll to position [468, 0]
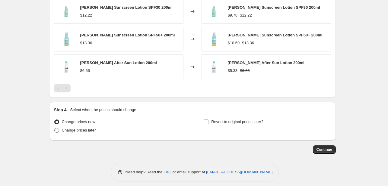
click at [90, 128] on span "Change prices later" at bounding box center [79, 130] width 34 height 5
click at [55, 128] on input "Change prices later" at bounding box center [54, 128] width 0 height 0
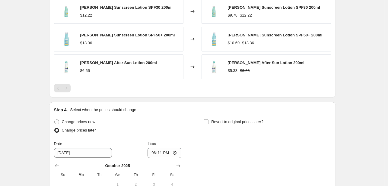
click at [194, 121] on div "Change prices now Change prices later Date [DATE] Time 18:[DATE] Mo Tu We Th Fr…" at bounding box center [192, 173] width 277 height 110
click at [231, 118] on label "Revert to original prices later?" at bounding box center [233, 122] width 60 height 8
click at [208, 120] on input "Revert to original prices later?" at bounding box center [206, 122] width 5 height 5
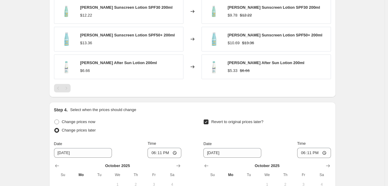
scroll to position [571, 0]
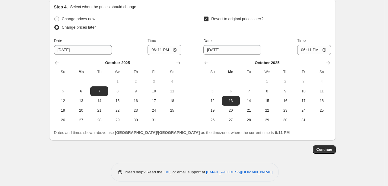
click at [125, 81] on button "1" at bounding box center [117, 82] width 18 height 10
click at [121, 89] on span "8" at bounding box center [117, 91] width 13 height 5
click at [153, 47] on input "18:11" at bounding box center [164, 50] width 34 height 10
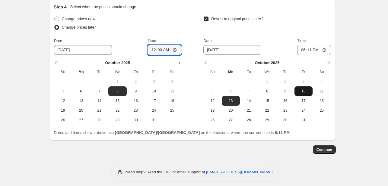
click at [304, 89] on span "10" at bounding box center [303, 91] width 13 height 5
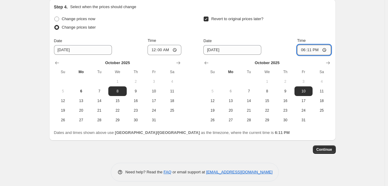
click at [302, 45] on input "18:11" at bounding box center [314, 50] width 34 height 10
click at [335, 146] on button "Continue" at bounding box center [324, 150] width 23 height 8
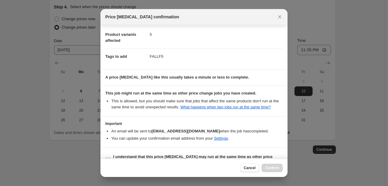
scroll to position [82, 0]
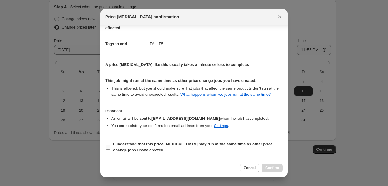
click at [245, 149] on span "I understand that this price [MEDICAL_DATA] may run at the same time as other p…" at bounding box center [198, 147] width 170 height 12
click at [110, 149] on input "I understand that this price [MEDICAL_DATA] may run at the same time as other p…" at bounding box center [108, 147] width 5 height 5
click at [274, 167] on span "Confirm" at bounding box center [272, 168] width 14 height 5
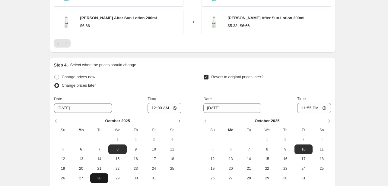
scroll to position [601, 0]
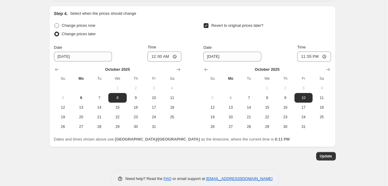
click at [85, 23] on span "Change prices now" at bounding box center [78, 25] width 33 height 5
click at [55, 23] on input "Change prices now" at bounding box center [54, 23] width 0 height 0
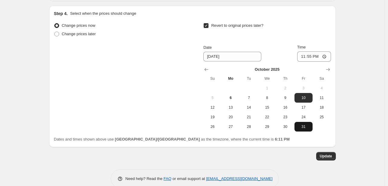
click at [303, 122] on button "31" at bounding box center [303, 127] width 18 height 10
click at [329, 154] on span "Update" at bounding box center [326, 156] width 12 height 5
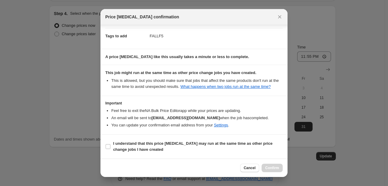
scroll to position [89, 0]
click at [247, 147] on span "I understand that this price [MEDICAL_DATA] may run at the same time as other p…" at bounding box center [198, 147] width 170 height 12
click at [110, 147] on input "I understand that this price [MEDICAL_DATA] may run at the same time as other p…" at bounding box center [108, 146] width 5 height 5
click at [278, 168] on span "Confirm" at bounding box center [272, 168] width 14 height 5
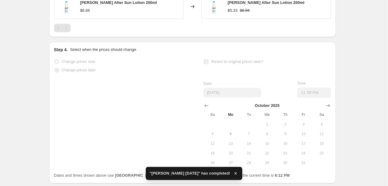
scroll to position [0, 0]
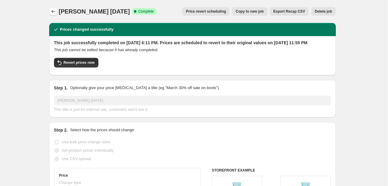
click at [53, 10] on icon "Price change jobs" at bounding box center [53, 11] width 6 height 6
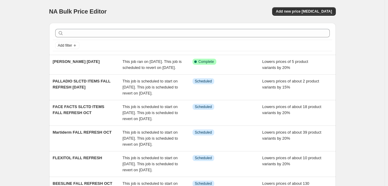
click at [302, 6] on div "NA Bulk Price Editor. This page is ready NA Bulk Price Editor Add new price [ME…" at bounding box center [192, 11] width 287 height 23
click at [300, 15] on button "Add new price [MEDICAL_DATA]" at bounding box center [303, 11] width 63 height 8
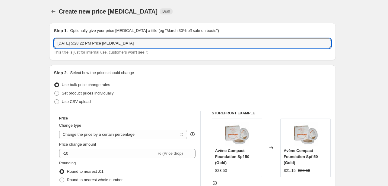
click at [134, 45] on input "[DATE] 5:28:22 PM Price [MEDICAL_DATA]" at bounding box center [192, 44] width 277 height 10
paste input "Crest Head & Shoulders"
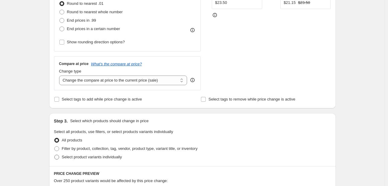
scroll to position [241, 0]
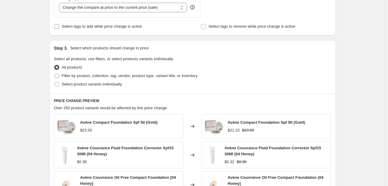
click at [87, 27] on span "Select tags to add while price change is active" at bounding box center [102, 26] width 80 height 5
click at [59, 27] on input "Select tags to add while price change is active" at bounding box center [56, 26] width 5 height 5
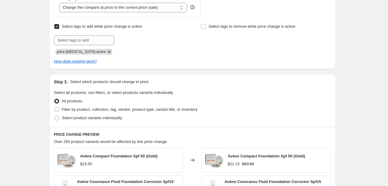
click at [106, 51] on icon "Remove price-change-job-active" at bounding box center [108, 51] width 5 height 5
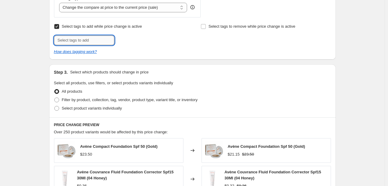
click at [96, 40] on input "text" at bounding box center [84, 41] width 60 height 10
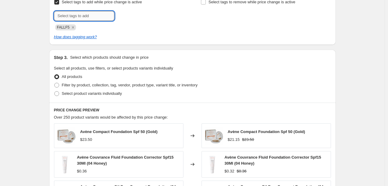
scroll to position [271, 0]
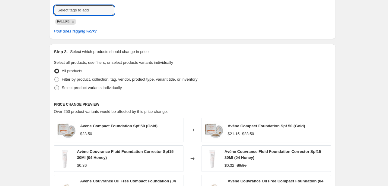
click at [97, 90] on span "Select product variants individually" at bounding box center [92, 88] width 60 height 5
click at [55, 86] on input "Select product variants individually" at bounding box center [54, 86] width 0 height 0
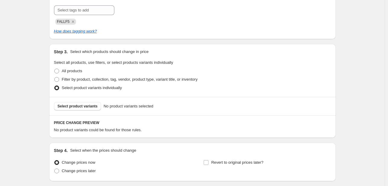
click at [69, 111] on div "Select product variants No product variants selected" at bounding box center [192, 106] width 287 height 18
click at [72, 108] on span "Select product variants" at bounding box center [78, 106] width 40 height 5
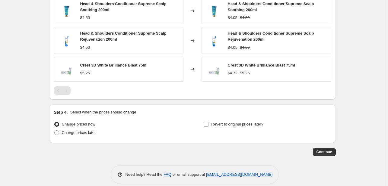
scroll to position [444, 0]
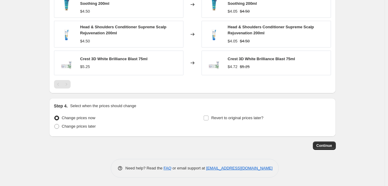
click at [233, 124] on div "Revert to original prices later?" at bounding box center [266, 123] width 127 height 18
click at [232, 118] on span "Revert to original prices later?" at bounding box center [237, 118] width 52 height 5
click at [208, 118] on input "Revert to original prices later?" at bounding box center [206, 118] width 5 height 5
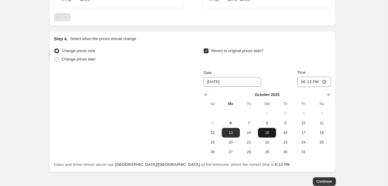
scroll to position [518, 0]
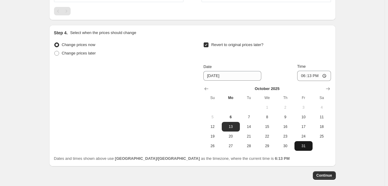
click at [304, 146] on span "31" at bounding box center [303, 146] width 13 height 5
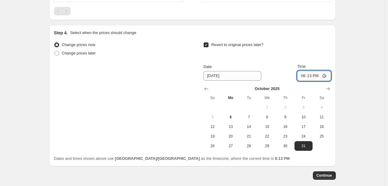
click at [302, 80] on input "18:13" at bounding box center [314, 76] width 34 height 10
click at [325, 174] on span "Continue" at bounding box center [324, 175] width 16 height 5
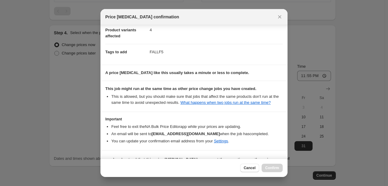
scroll to position [89, 0]
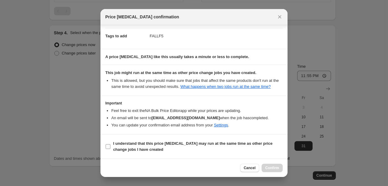
drag, startPoint x: 255, startPoint y: 144, endPoint x: 261, endPoint y: 152, distance: 10.3
click at [255, 144] on b "I understand that this price [MEDICAL_DATA] may run at the same time as other p…" at bounding box center [192, 146] width 159 height 11
click at [110, 144] on input "I understand that this price [MEDICAL_DATA] may run at the same time as other p…" at bounding box center [108, 146] width 5 height 5
click at [272, 165] on button "Confirm" at bounding box center [272, 168] width 21 height 8
